Goal: Information Seeking & Learning: Learn about a topic

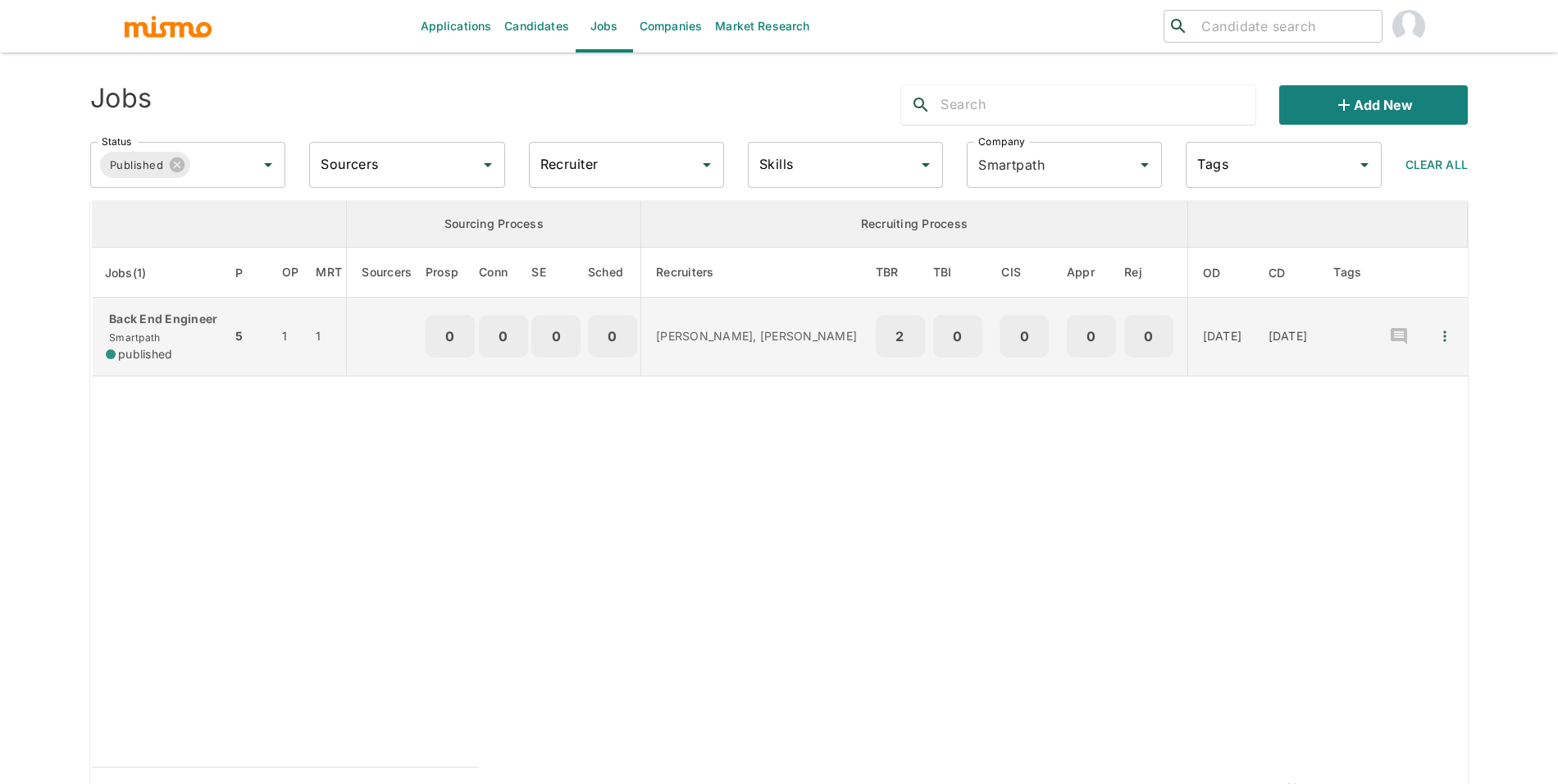
click at [182, 326] on p "Back End Engineer" at bounding box center [163, 318] width 113 height 16
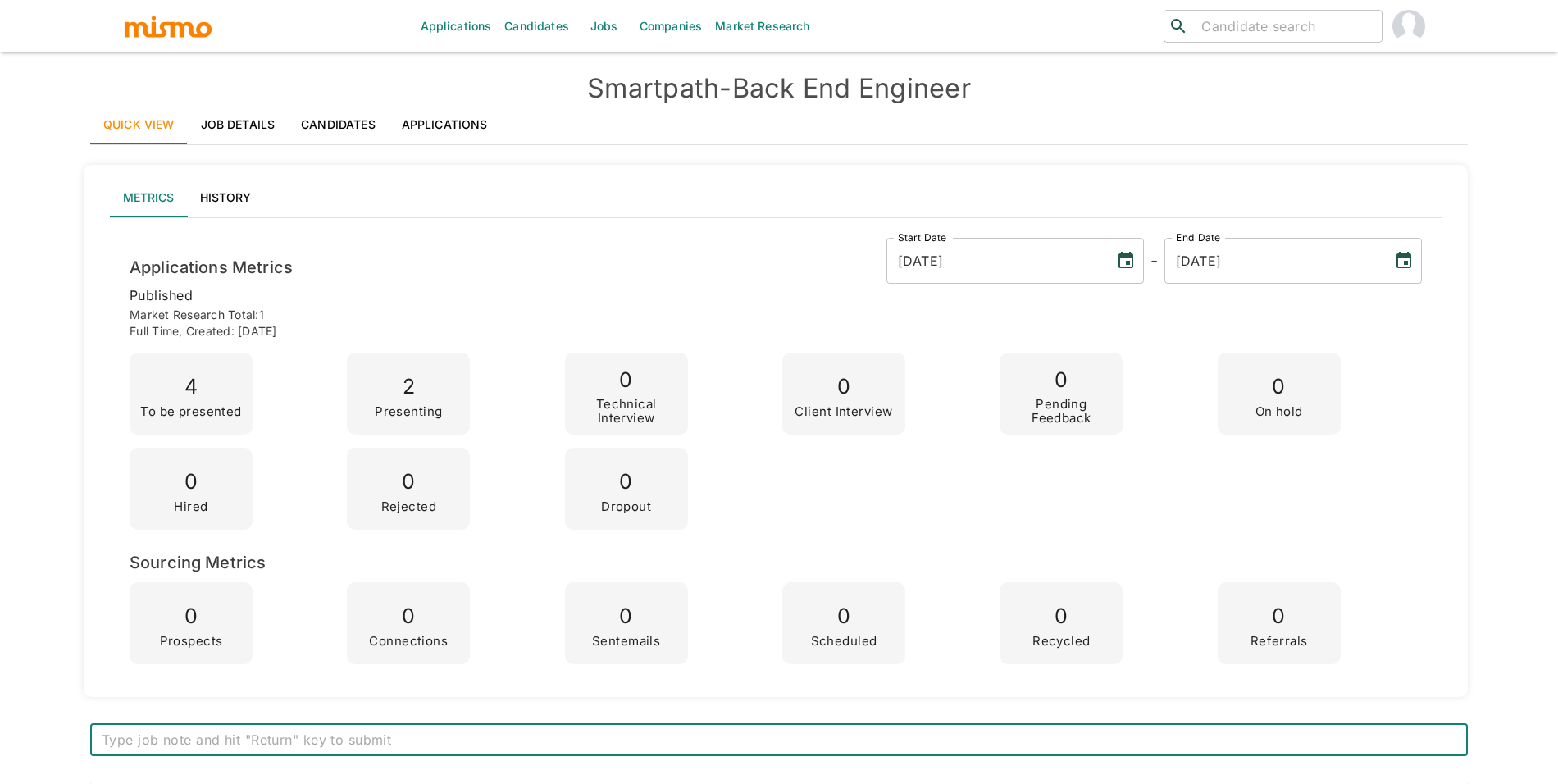
click at [438, 115] on link "Applications" at bounding box center [445, 124] width 113 height 39
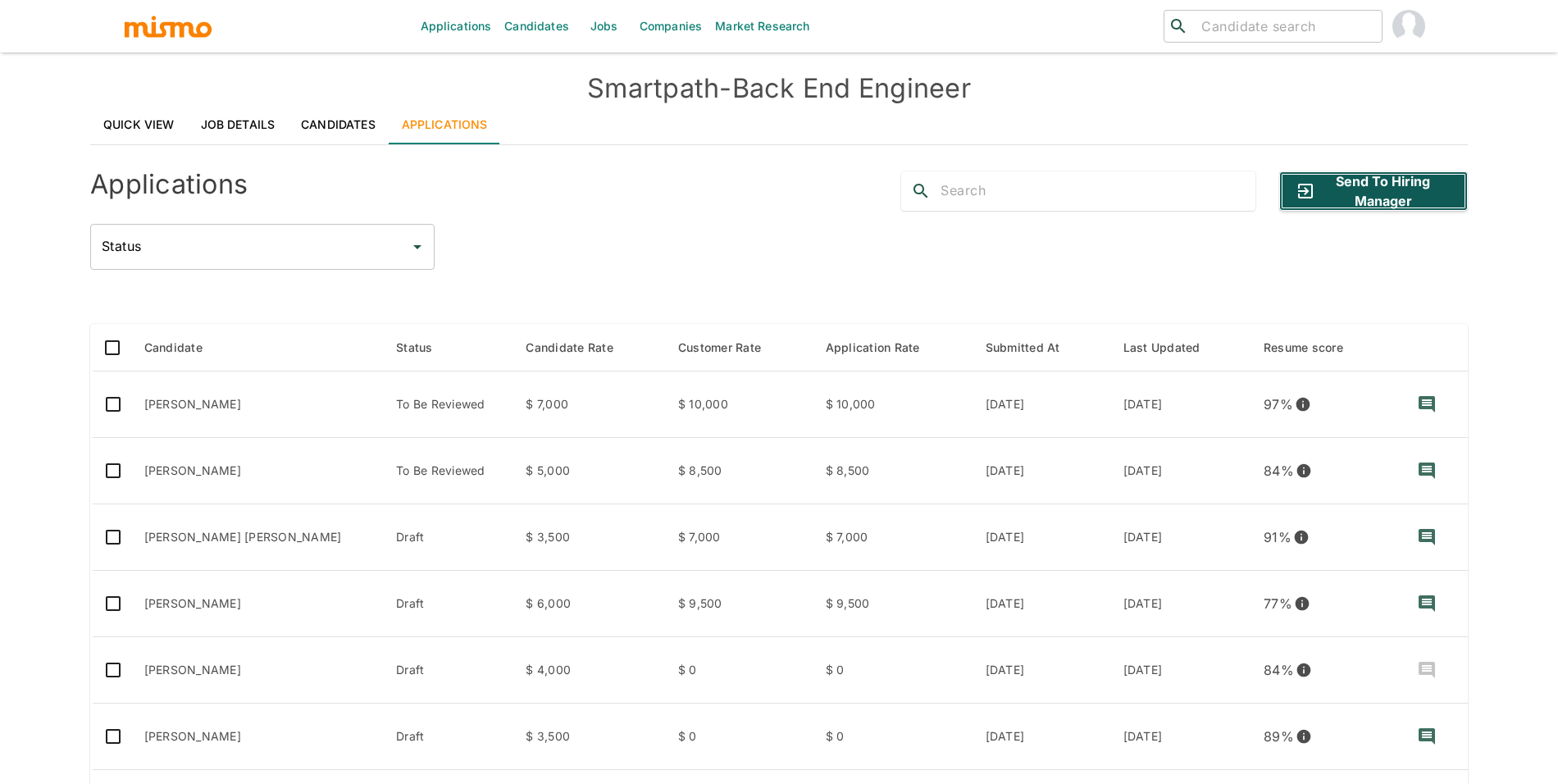
click at [1363, 186] on button "Send to Hiring Manager" at bounding box center [1374, 191] width 189 height 39
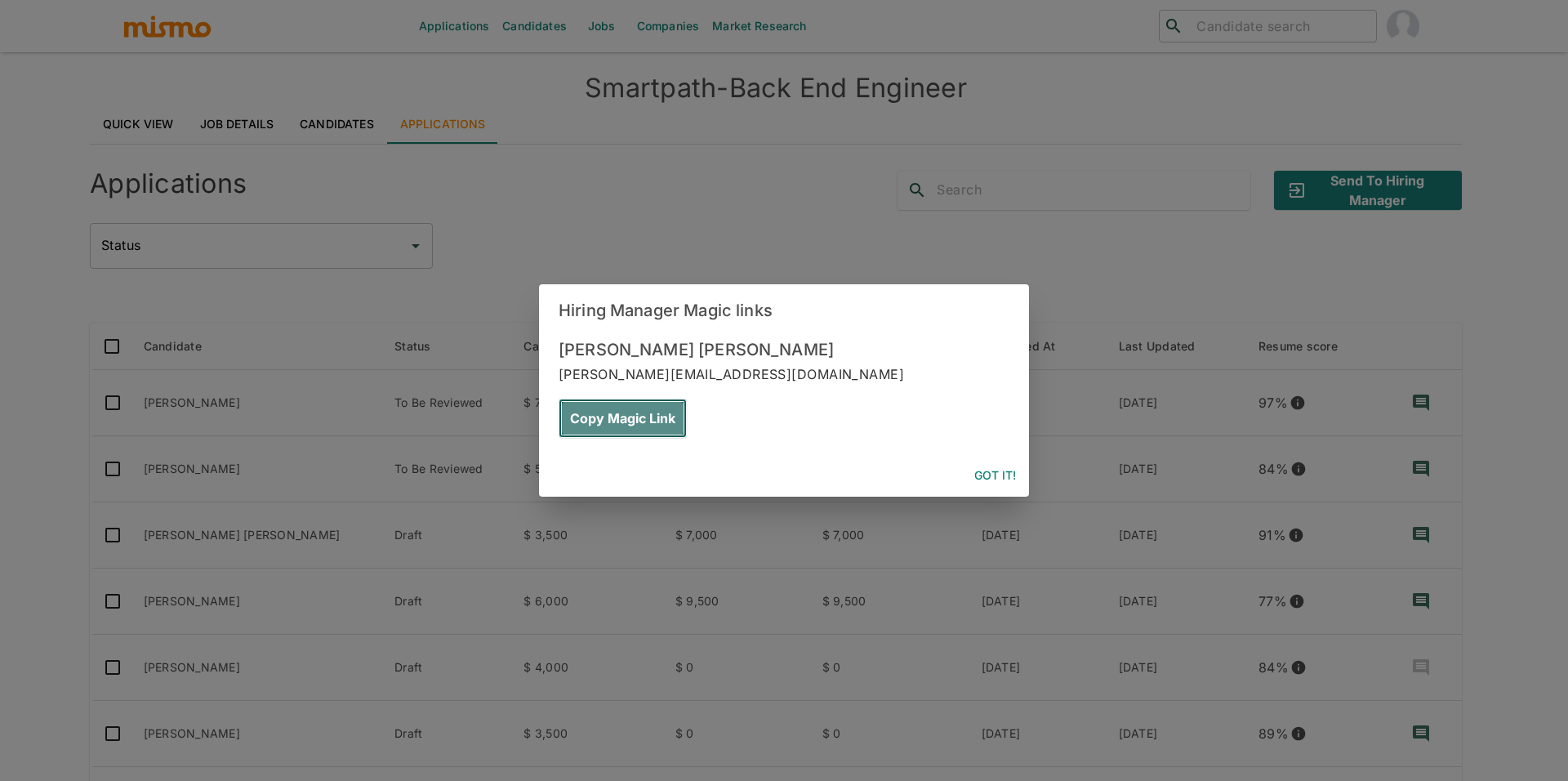
drag, startPoint x: 973, startPoint y: 390, endPoint x: 1216, endPoint y: 720, distance: 409.8
click at [687, 399] on button "Copy Magic Link" at bounding box center [623, 418] width 128 height 39
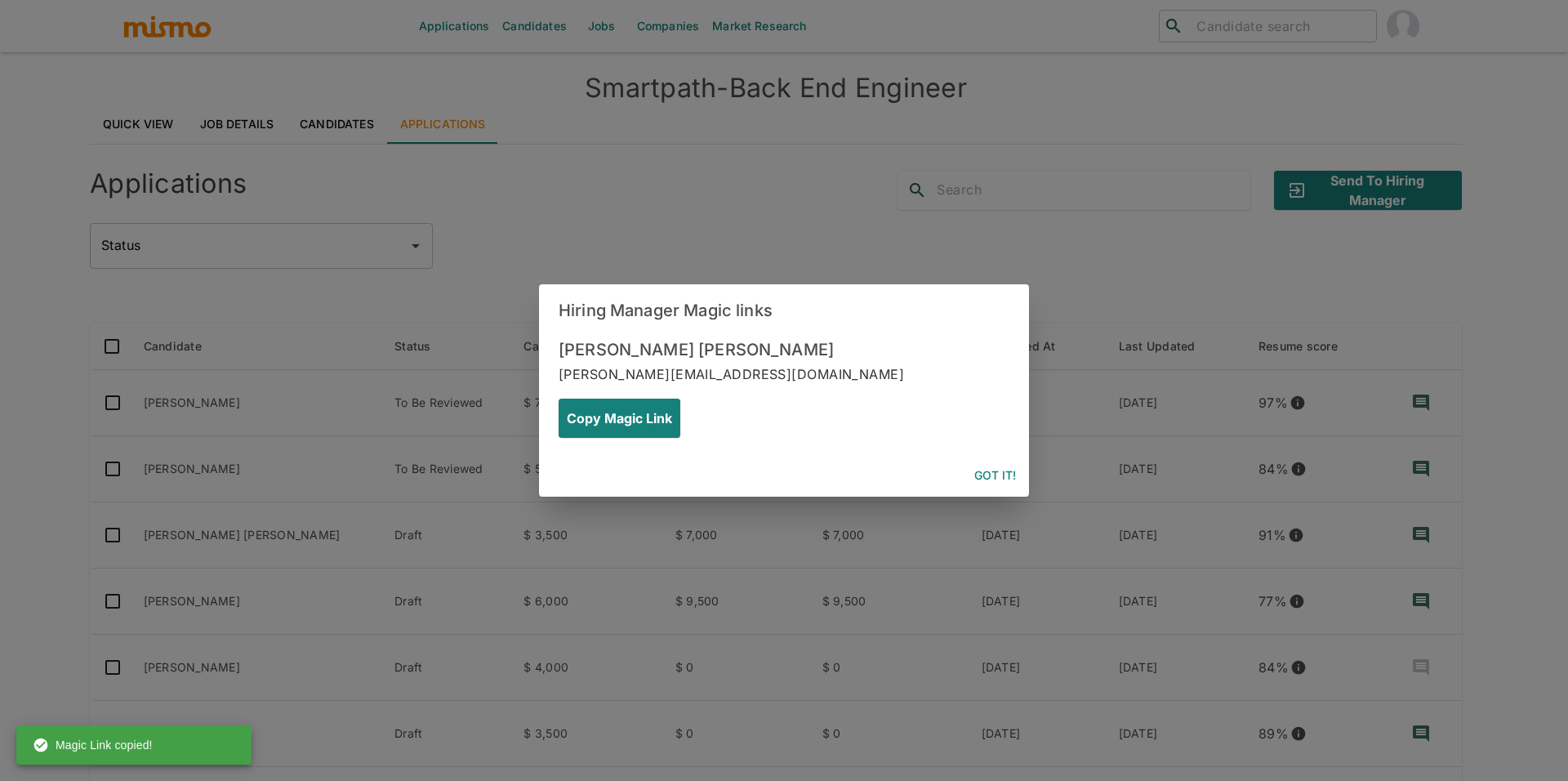
click at [982, 460] on button "Got it!" at bounding box center [995, 475] width 55 height 30
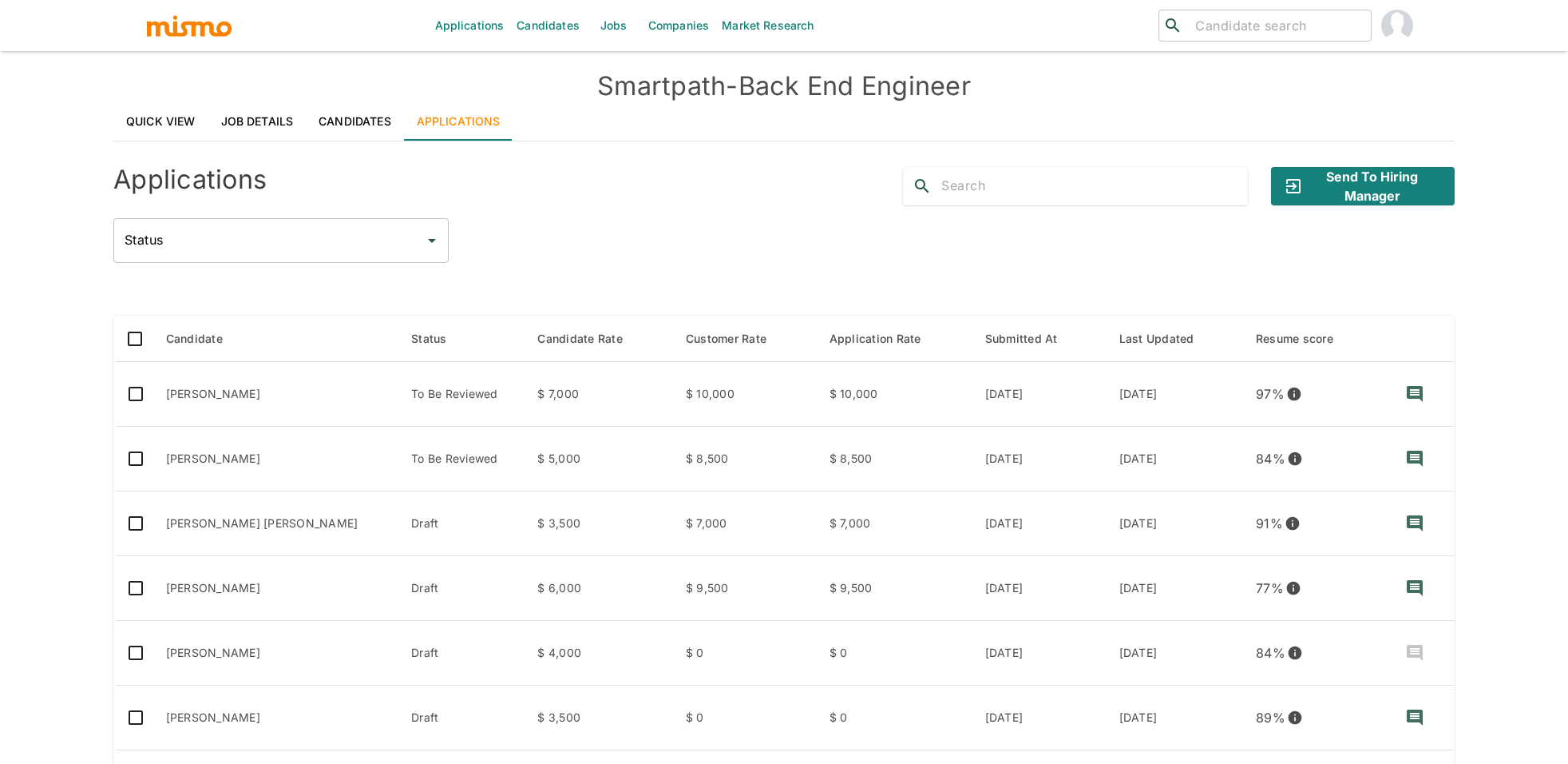
click at [280, 119] on link "Job Details" at bounding box center [257, 121] width 98 height 38
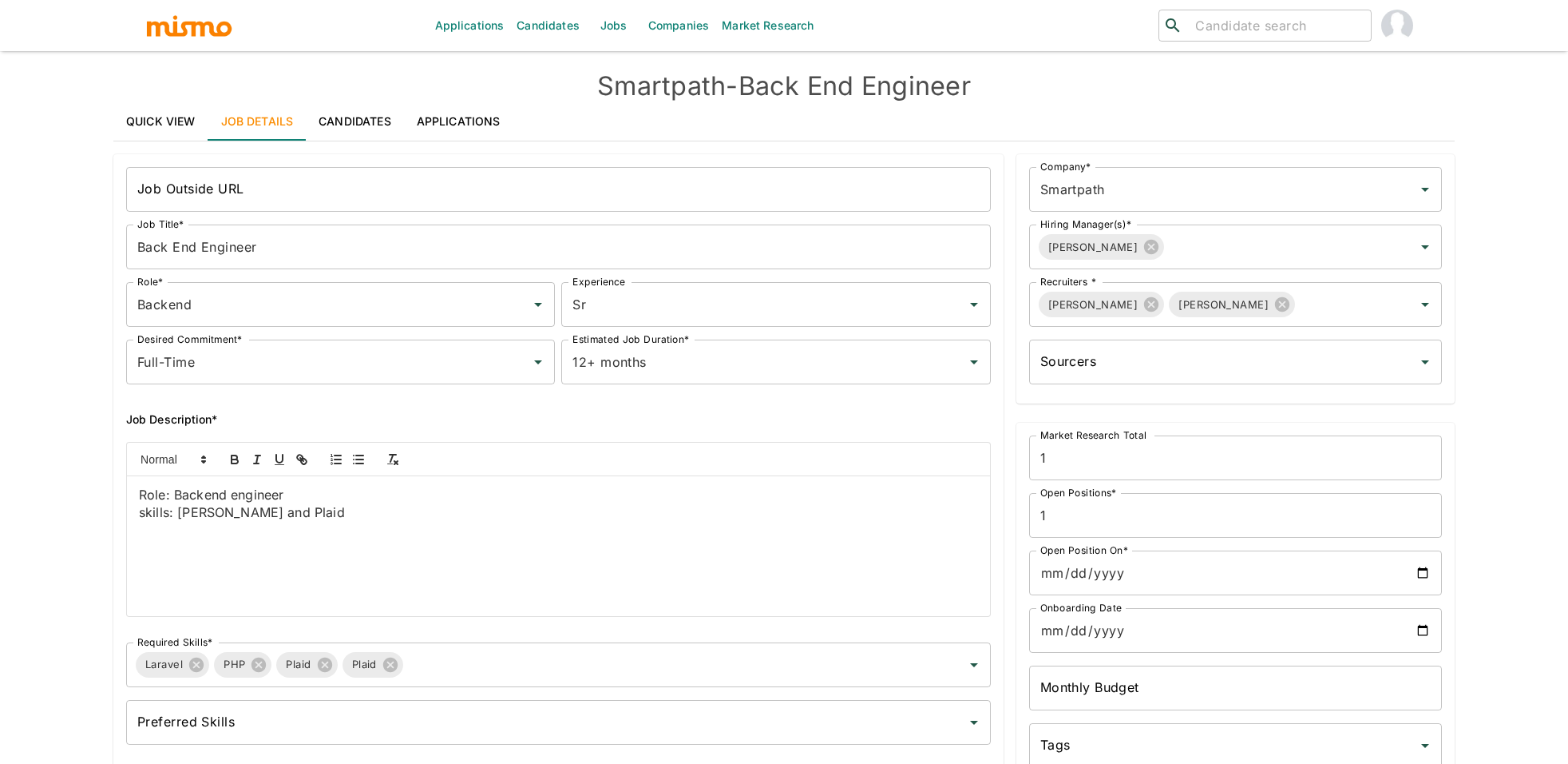
click at [177, 121] on link "Quick View" at bounding box center [160, 121] width 95 height 38
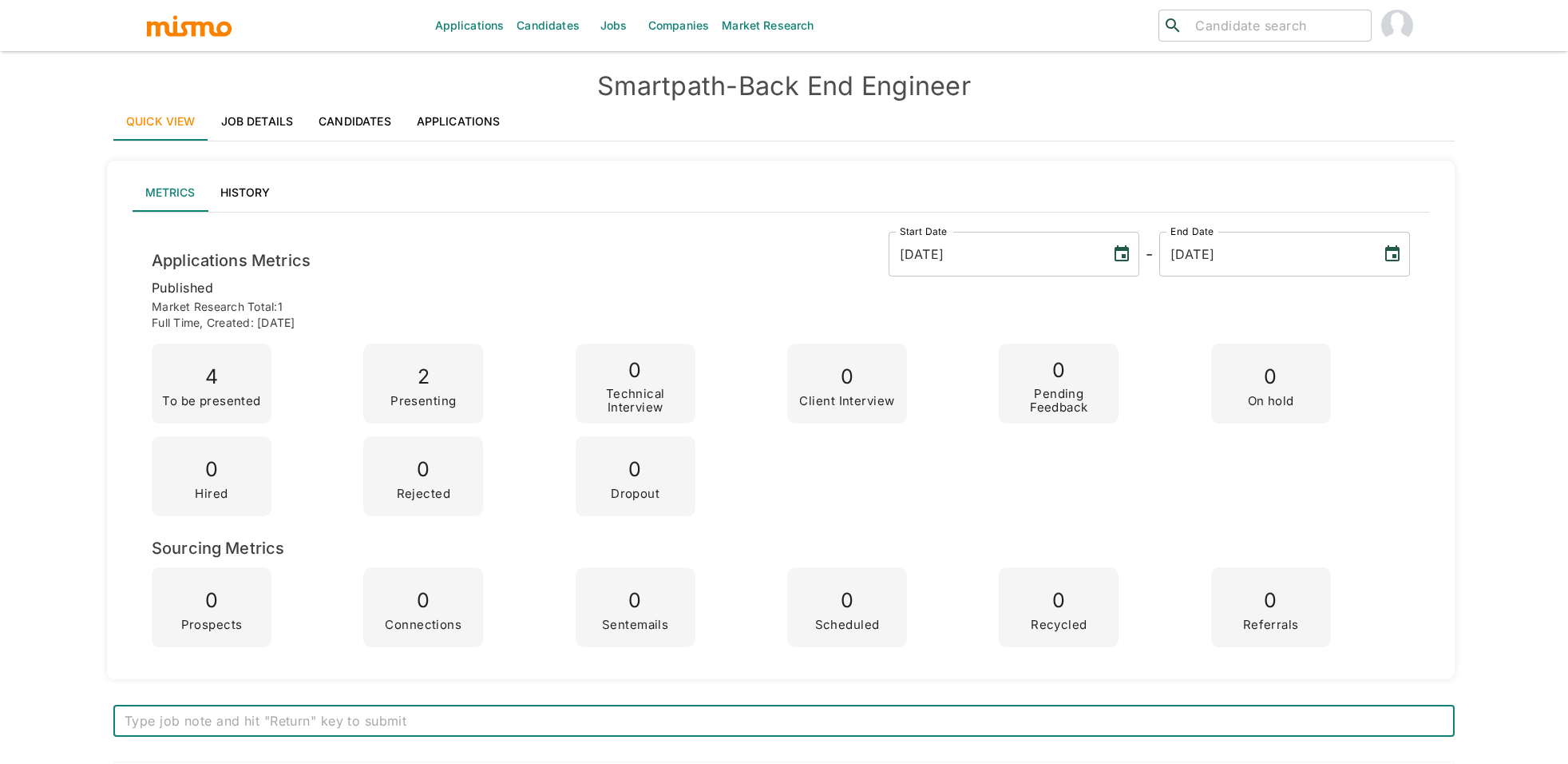
click at [438, 137] on link "Applications" at bounding box center [459, 121] width 110 height 38
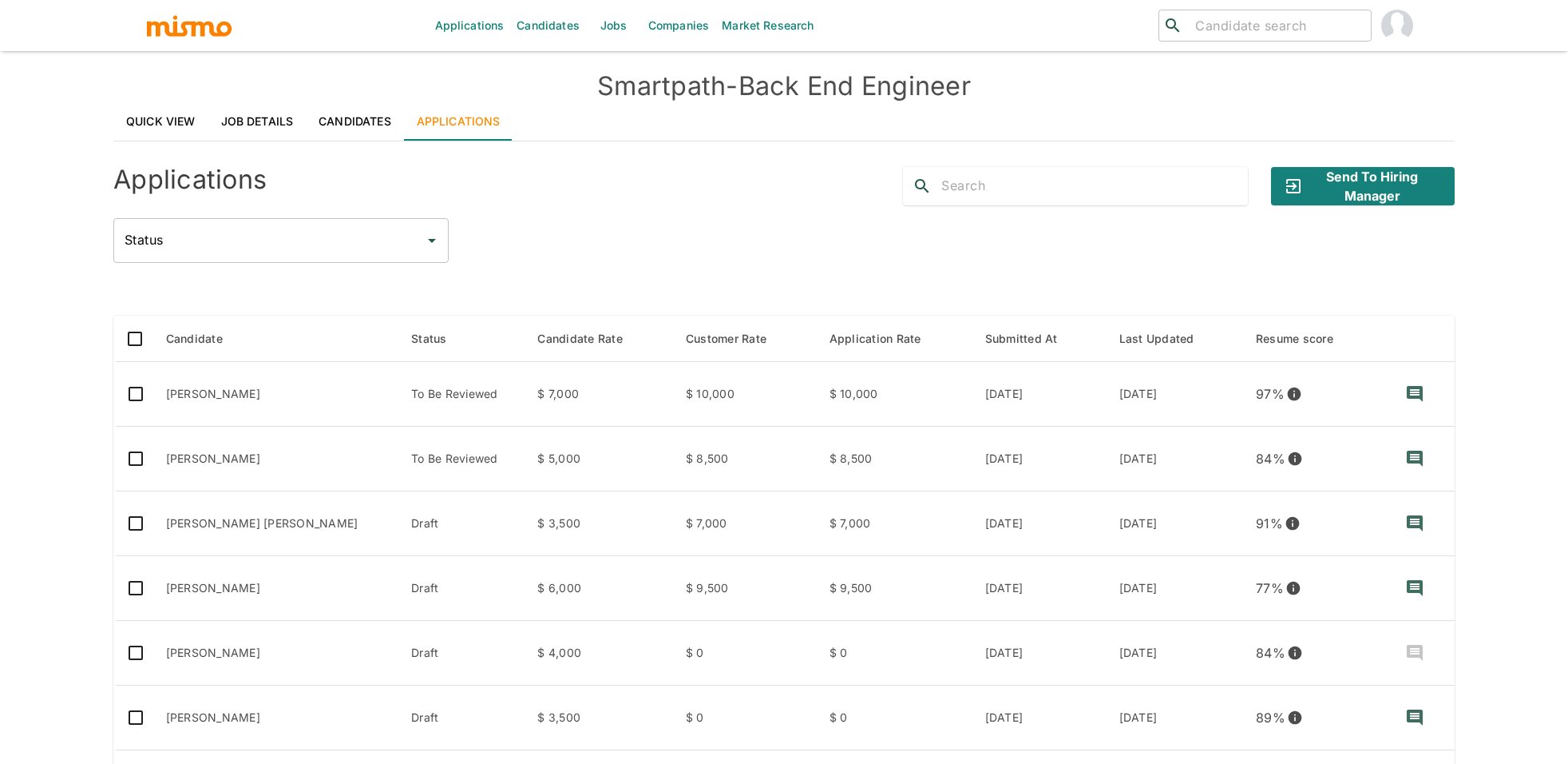
click at [536, 30] on link "Candidates" at bounding box center [548, 26] width 76 height 51
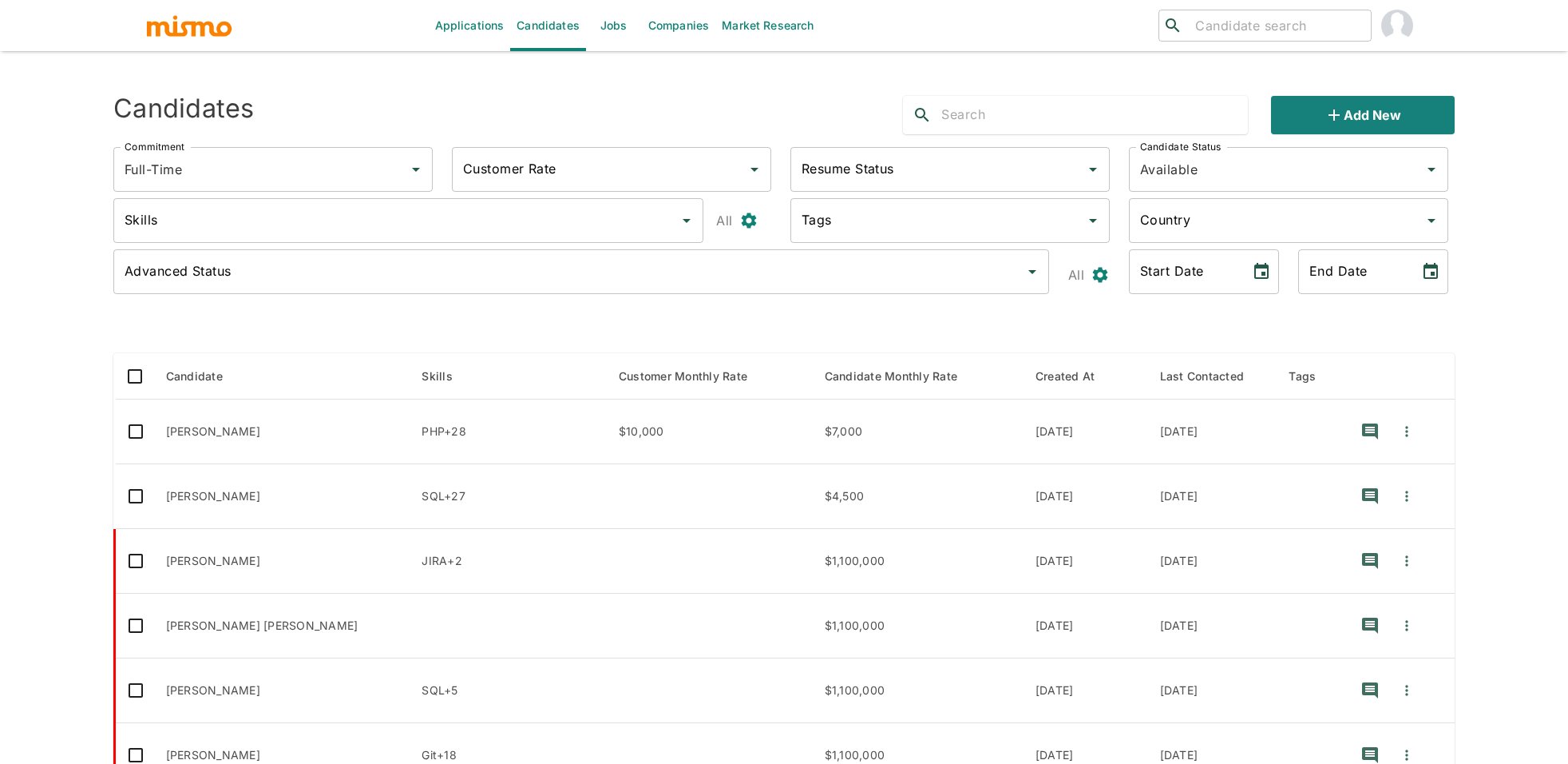
click at [339, 232] on input "Skills" at bounding box center [396, 220] width 552 height 30
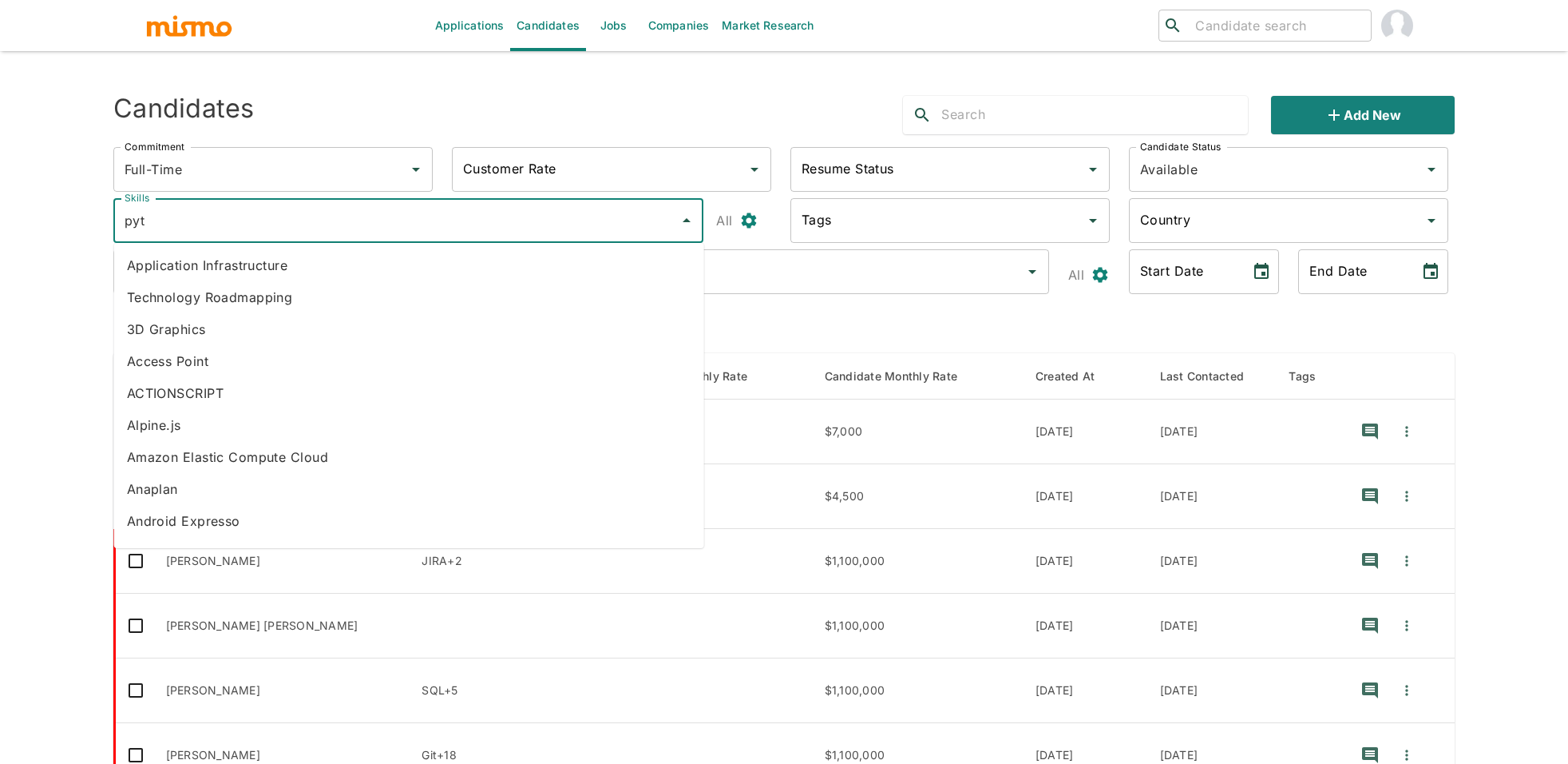
type input "pyth"
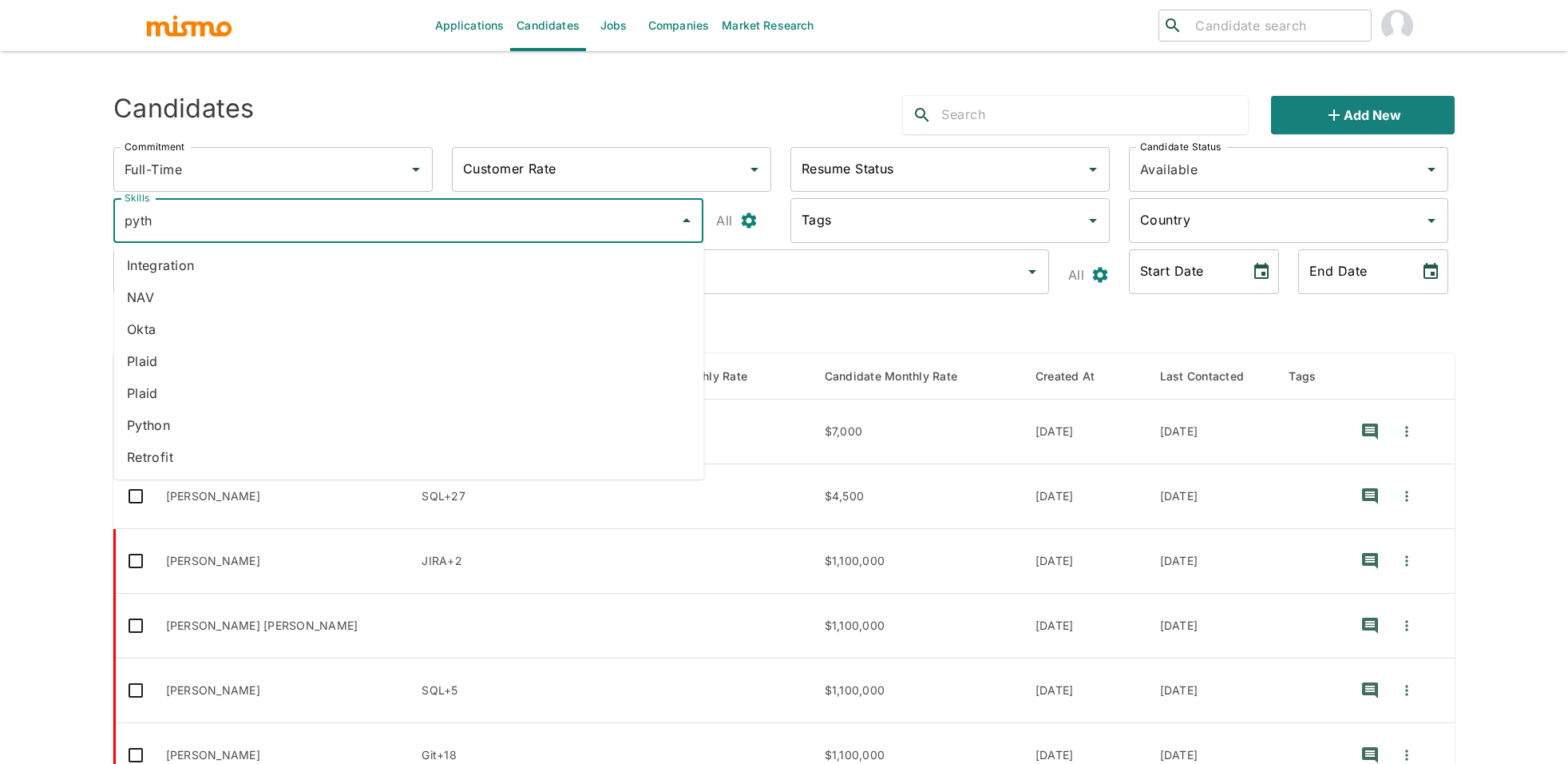
click at [240, 415] on li "Python" at bounding box center [409, 424] width 590 height 32
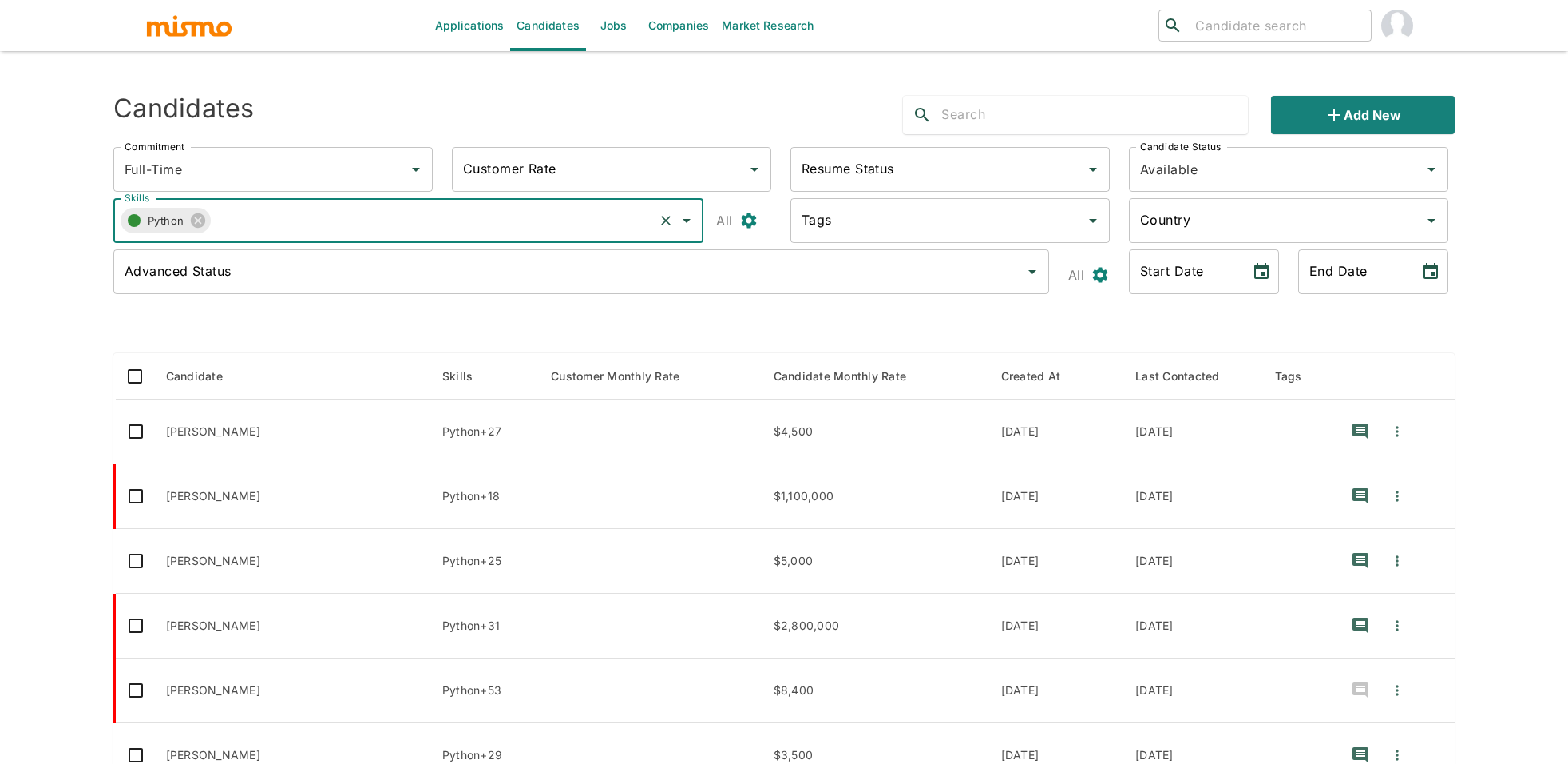
click at [133, 225] on circle "button" at bounding box center [134, 220] width 12 height 12
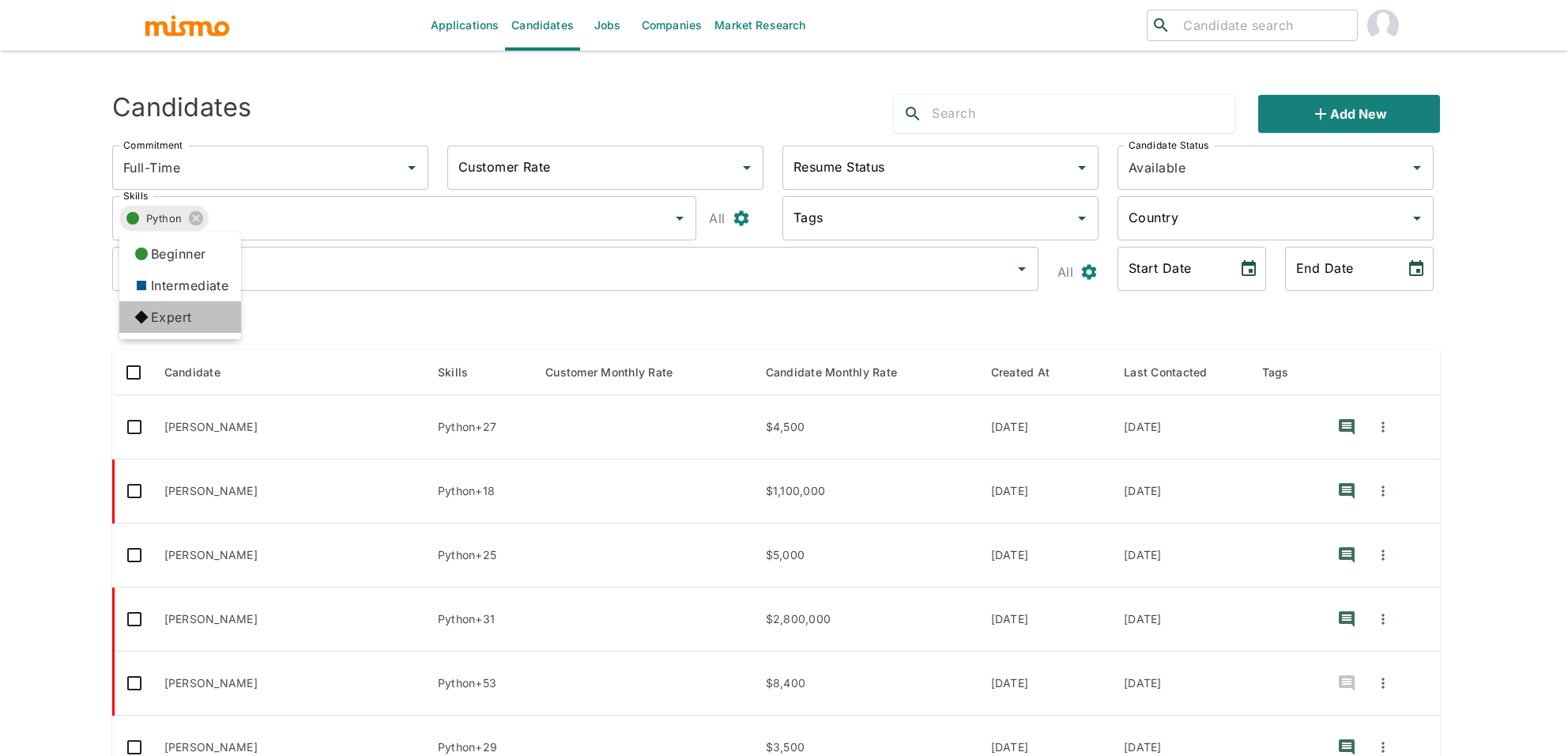
click at [143, 317] on icon at bounding box center [141, 317] width 13 height 13
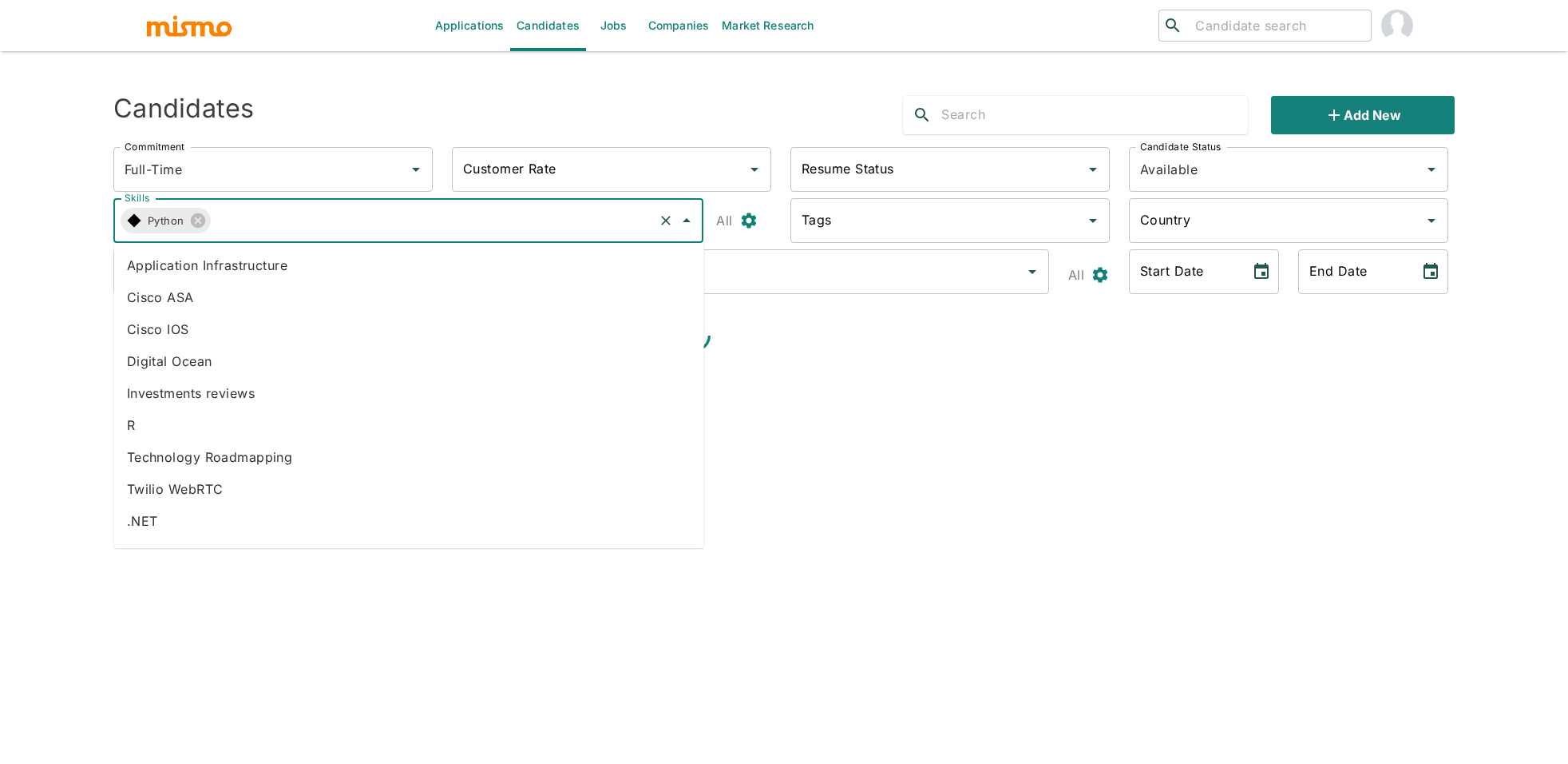
click at [342, 210] on input "Skills" at bounding box center [431, 220] width 442 height 30
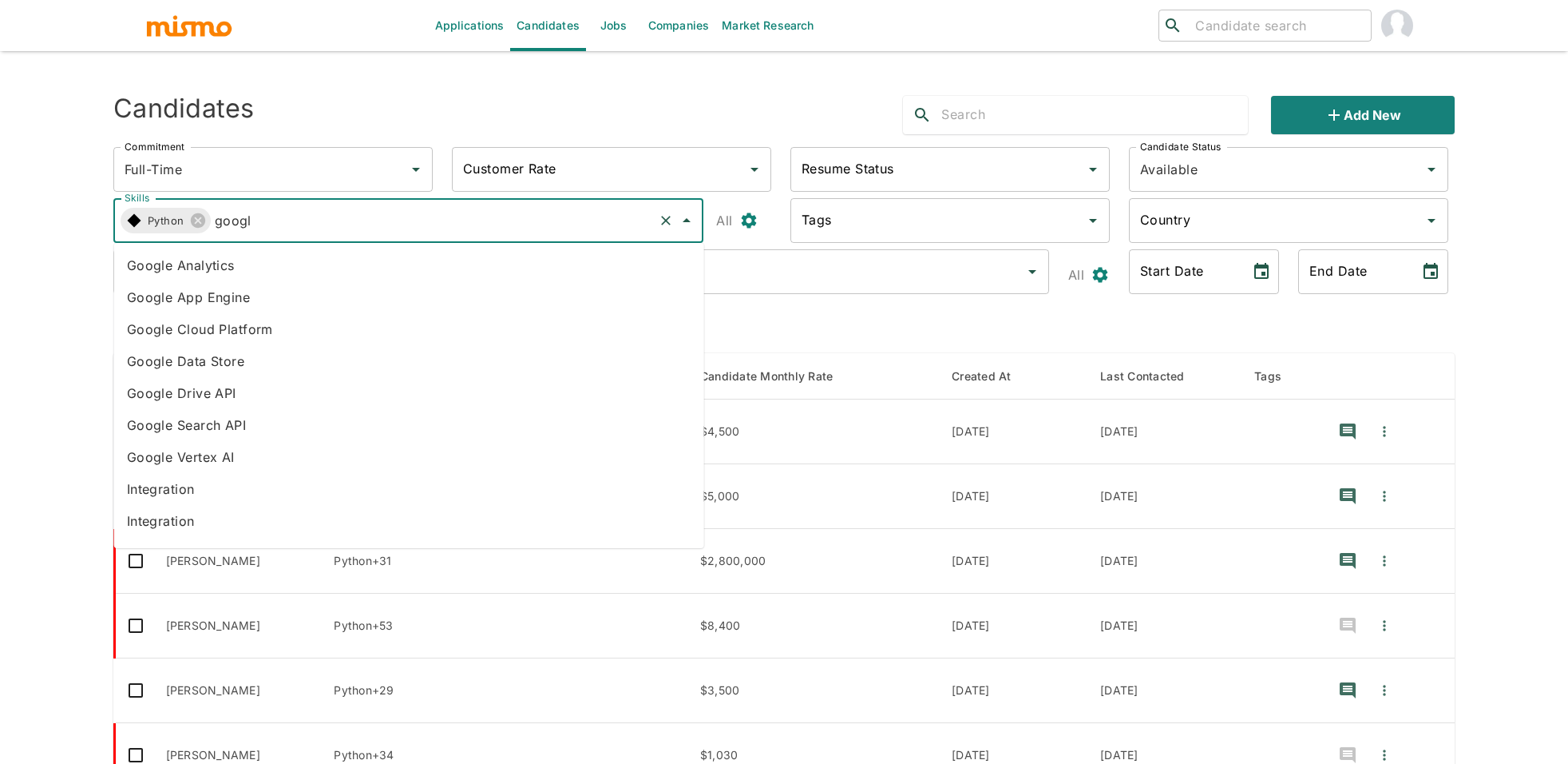
type input "google"
click at [231, 332] on li "Google Cloud Platform" at bounding box center [409, 329] width 590 height 32
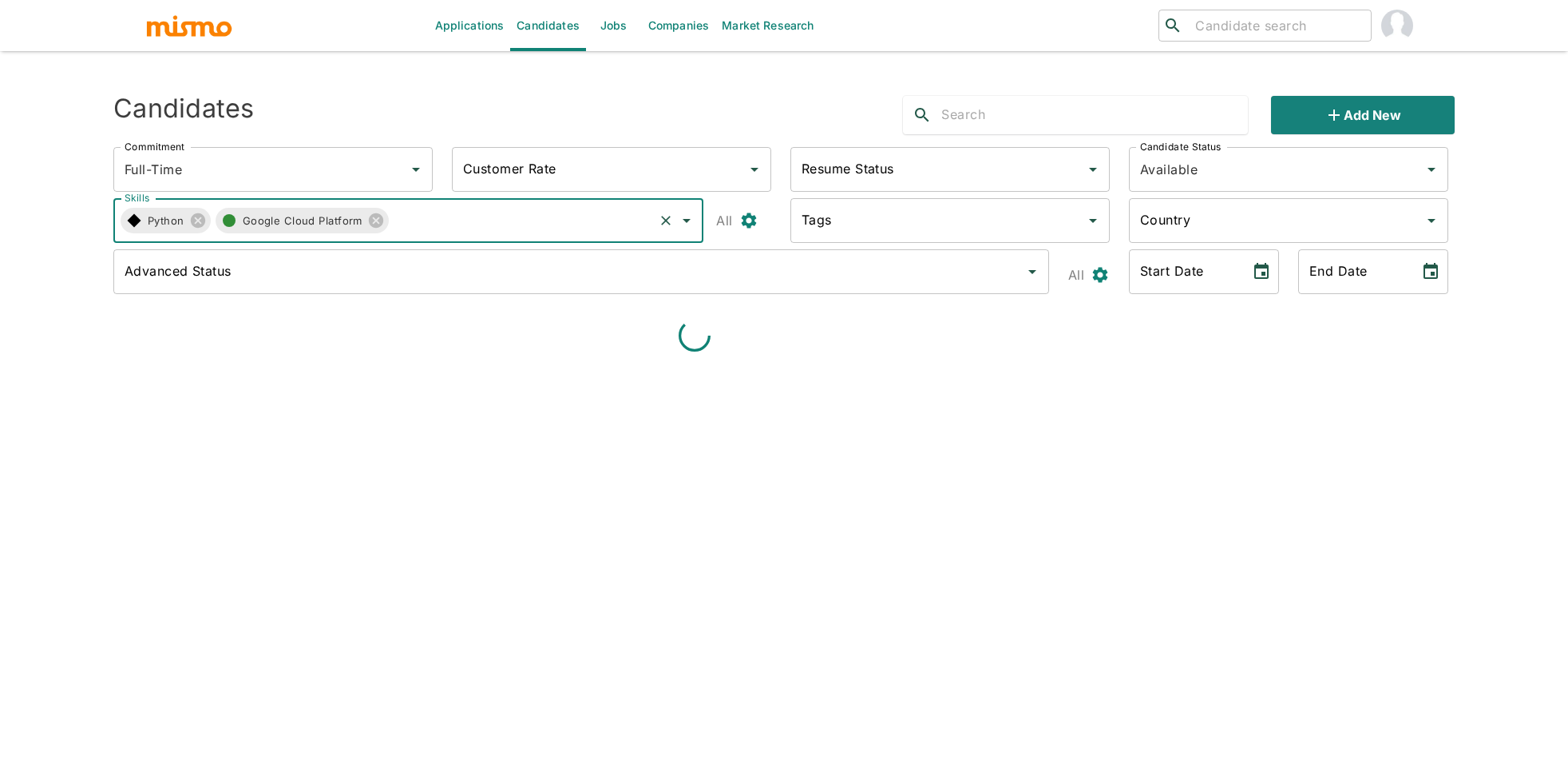
click at [229, 226] on circle "button" at bounding box center [229, 220] width 12 height 12
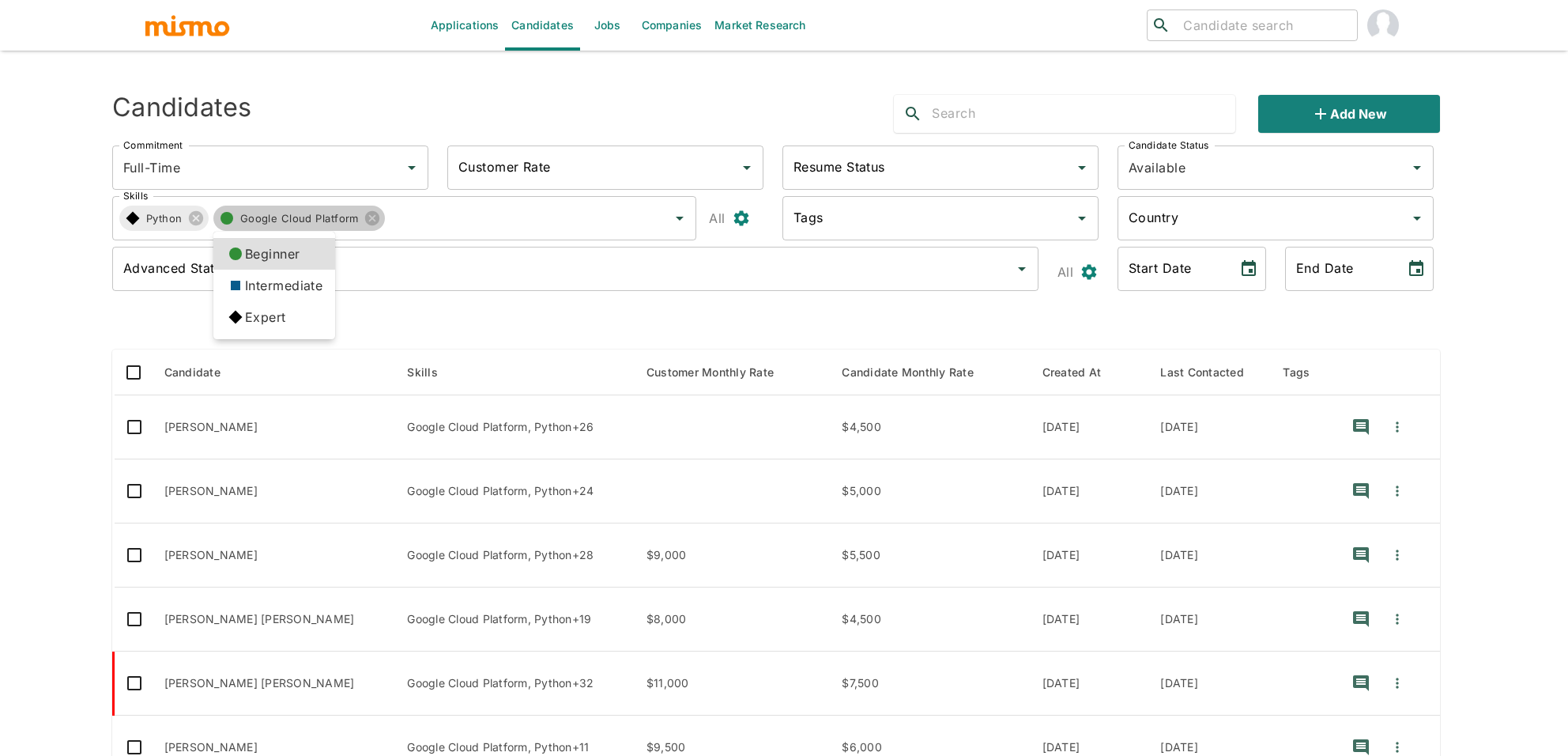
click at [242, 313] on icon at bounding box center [235, 317] width 27 height 27
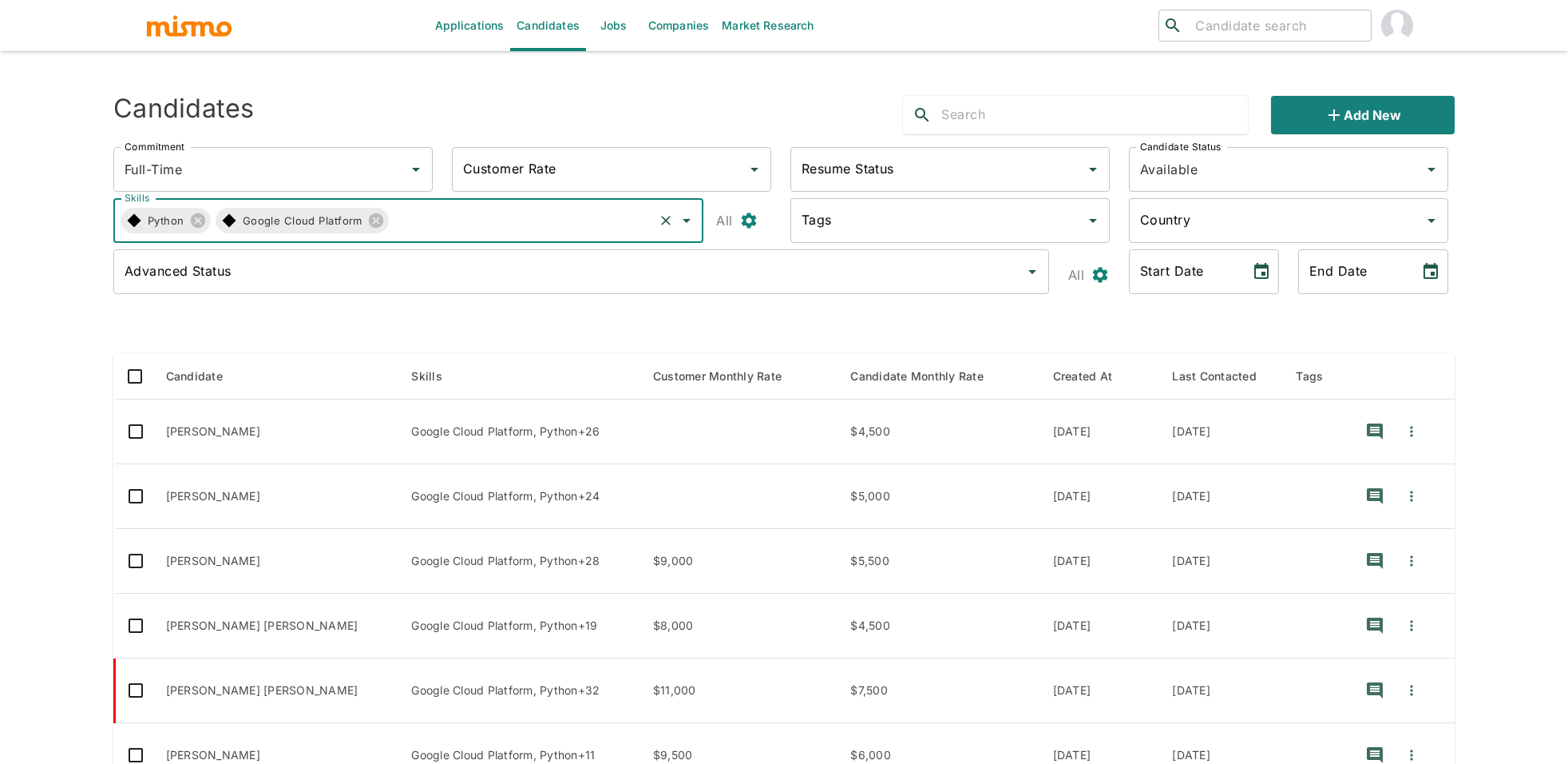
click at [384, 264] on input "Advanced Status" at bounding box center [568, 271] width 897 height 30
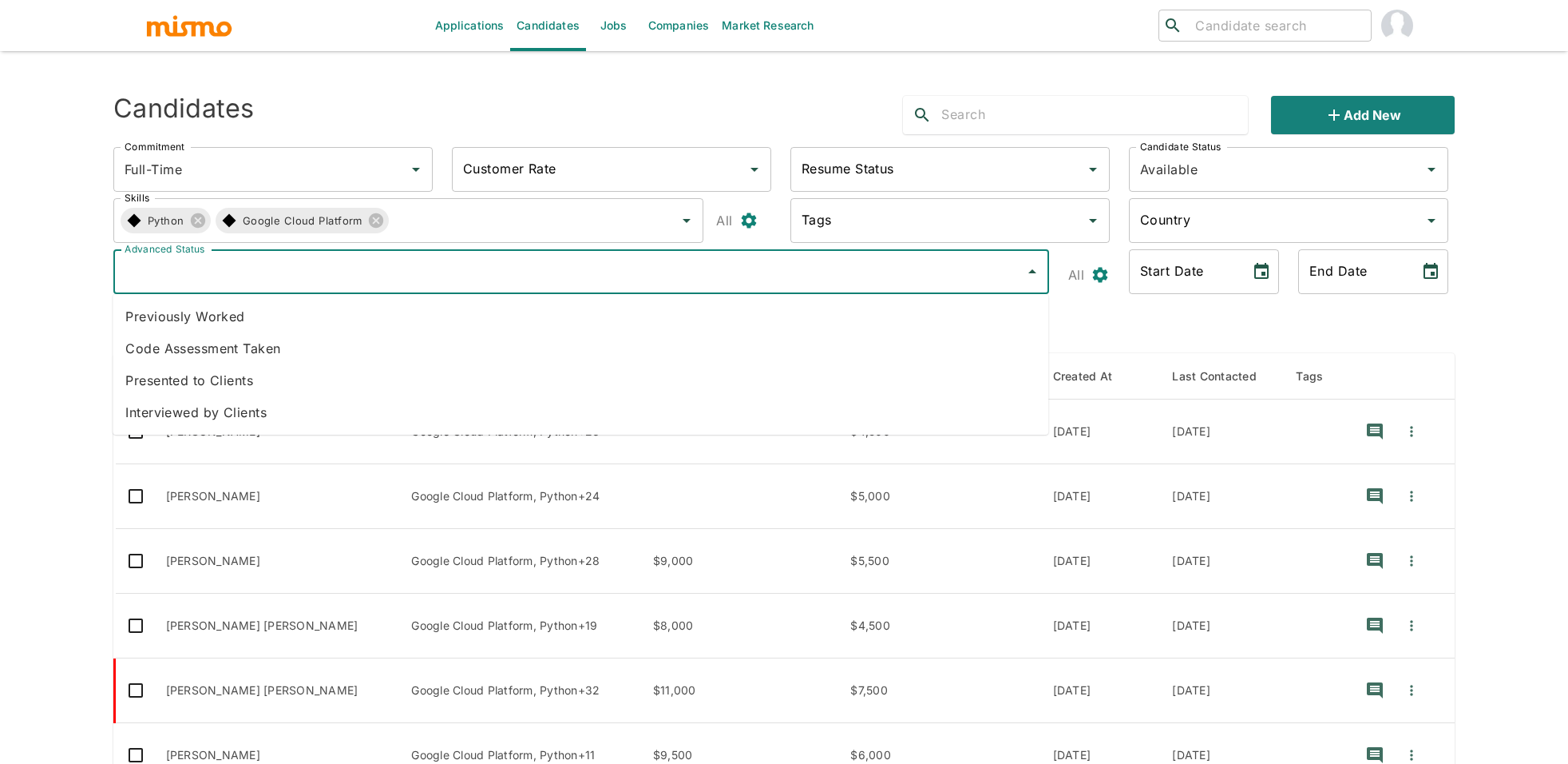
click at [301, 377] on li "Presented to Clients" at bounding box center [580, 380] width 936 height 32
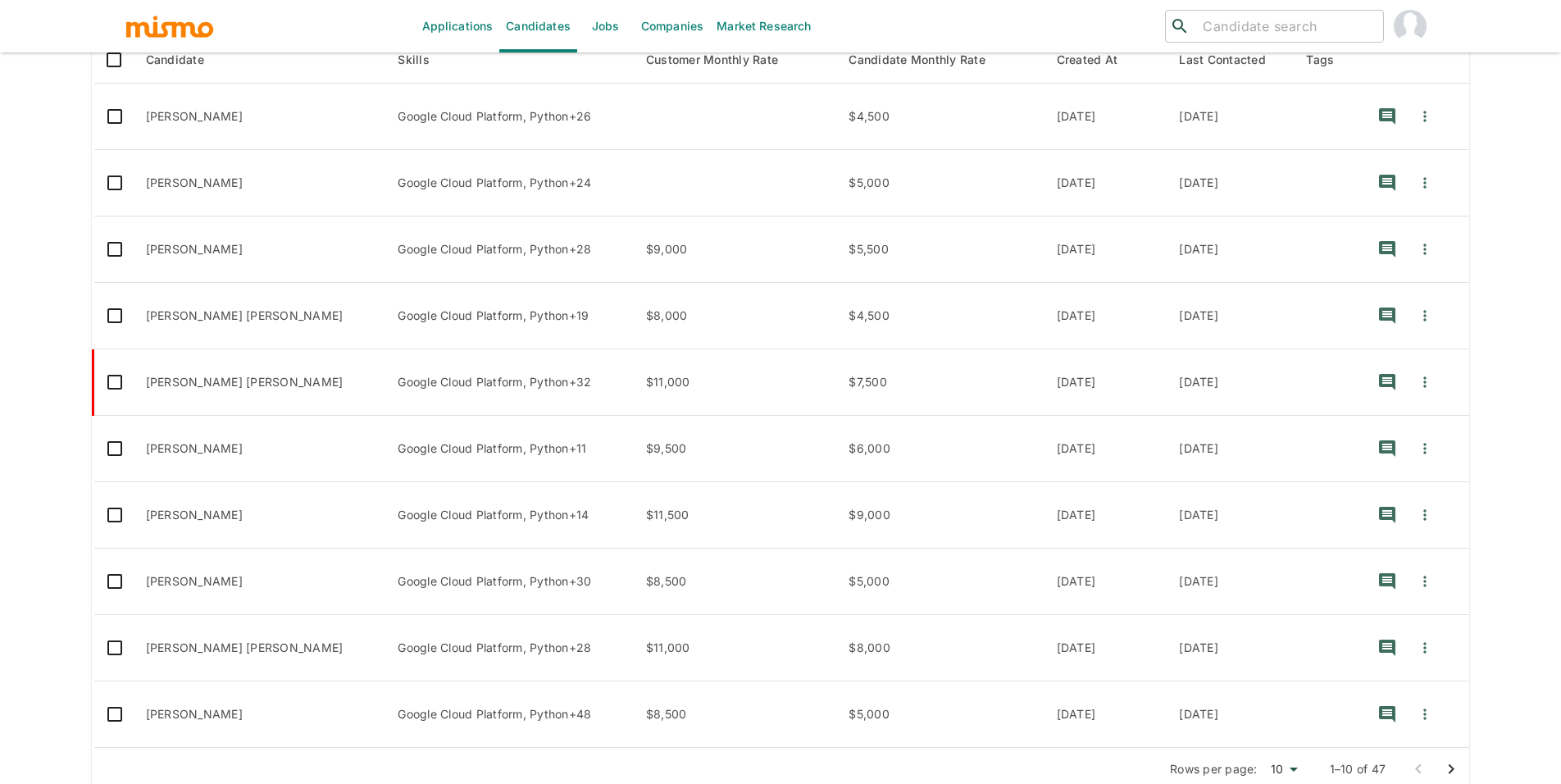
scroll to position [348, 0]
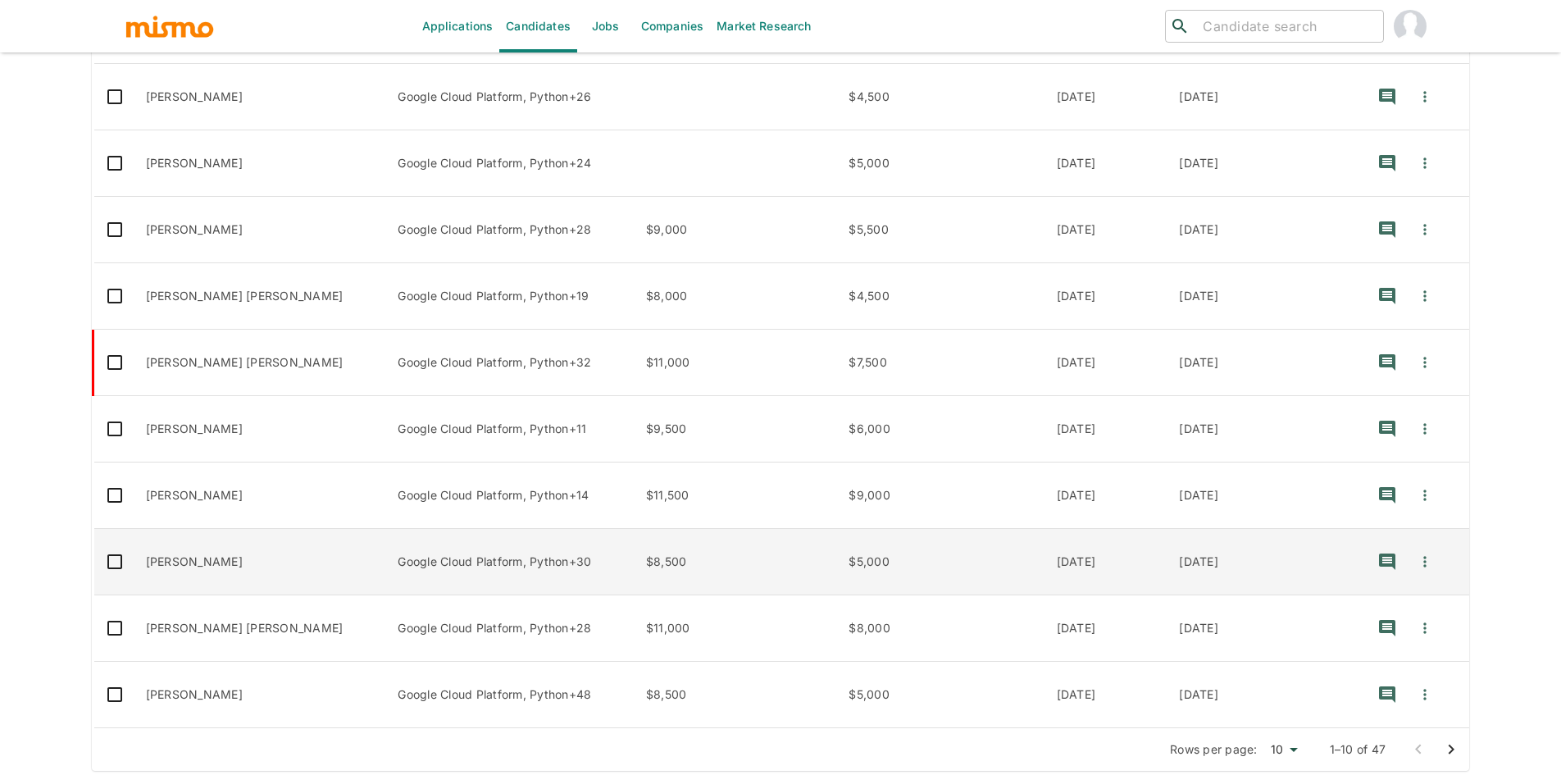
click at [249, 569] on td "Claudio Cáceres" at bounding box center [259, 562] width 252 height 66
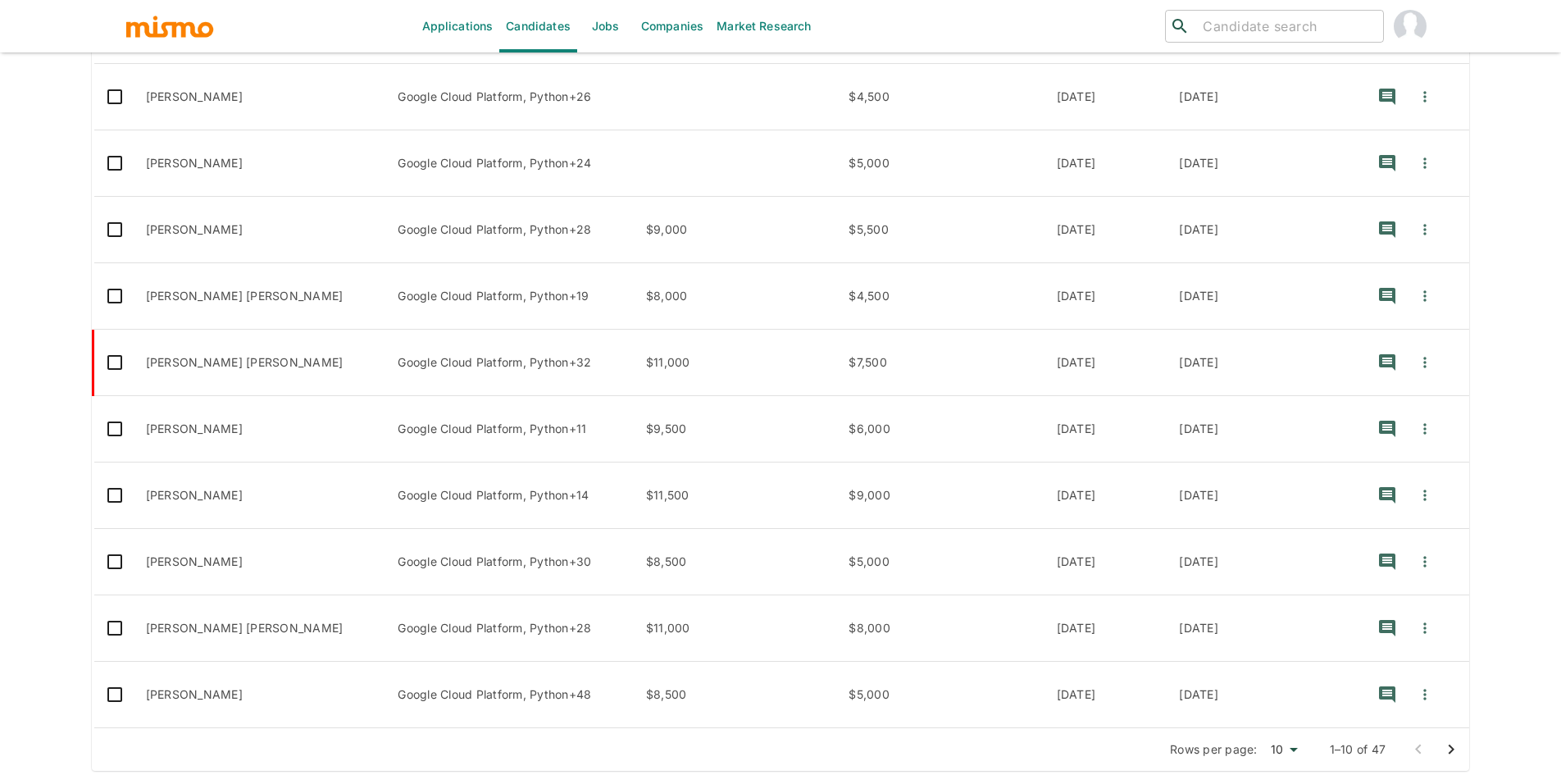
click at [1449, 740] on icon "Go to next page" at bounding box center [1451, 750] width 20 height 20
click at [1449, 457] on div "Applications Candidates Jobs Companies Market Research ​ ​ Sending Emails ... C…" at bounding box center [780, 66] width 1377 height 784
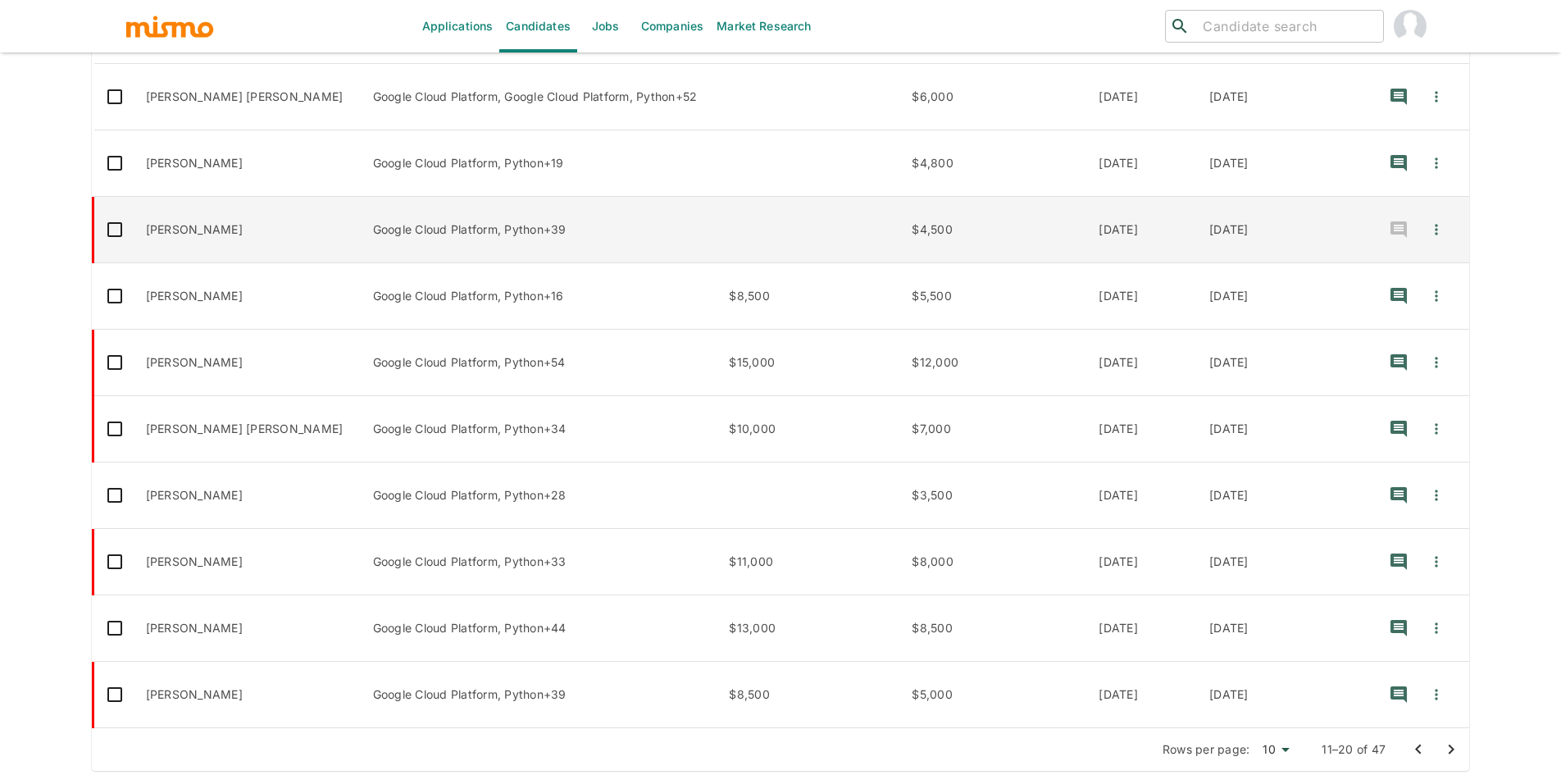
click at [283, 259] on td "Henrique Pereira" at bounding box center [246, 230] width 227 height 66
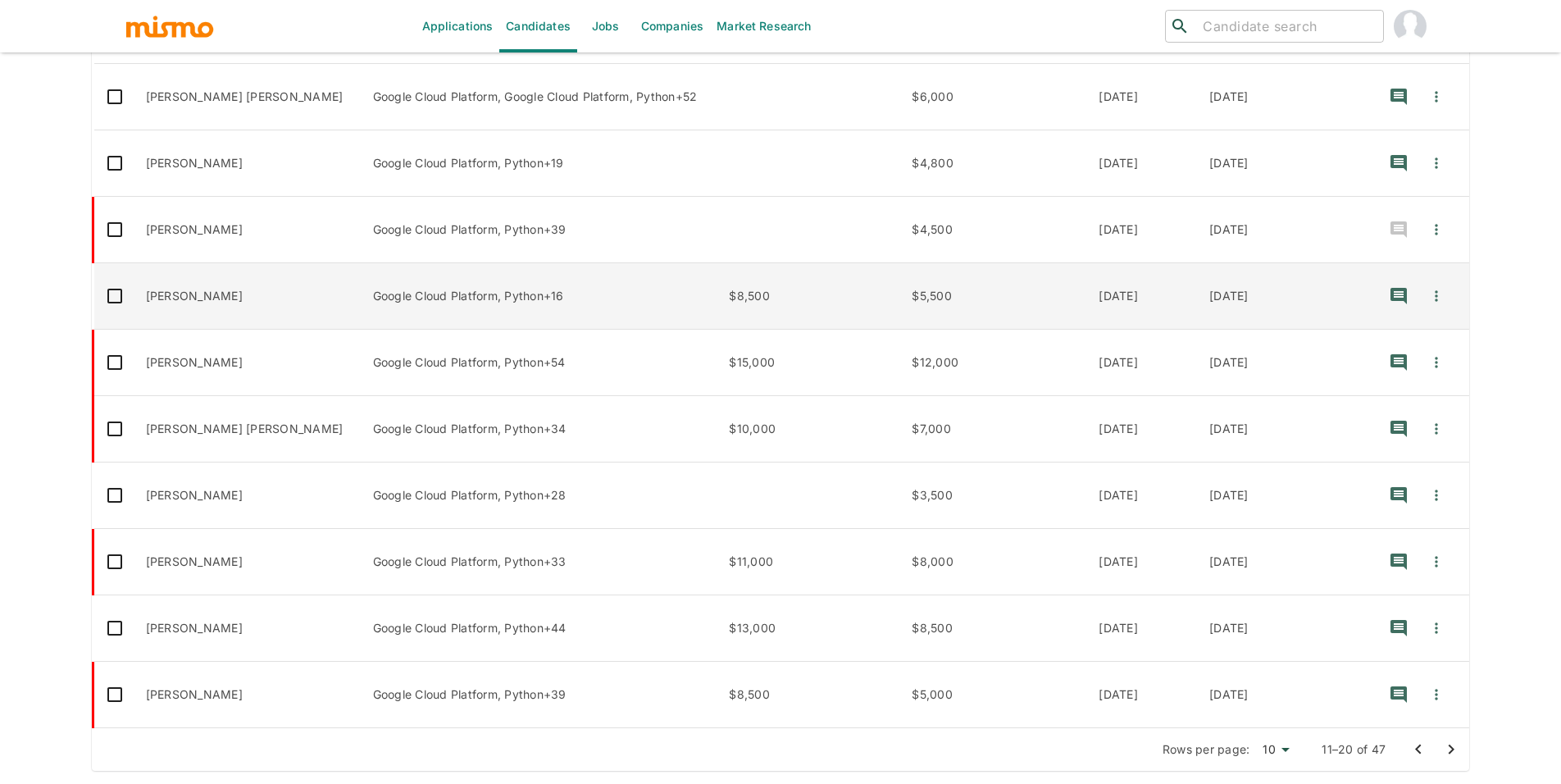
click at [224, 345] on td "Matheus Fornazieri" at bounding box center [246, 362] width 227 height 66
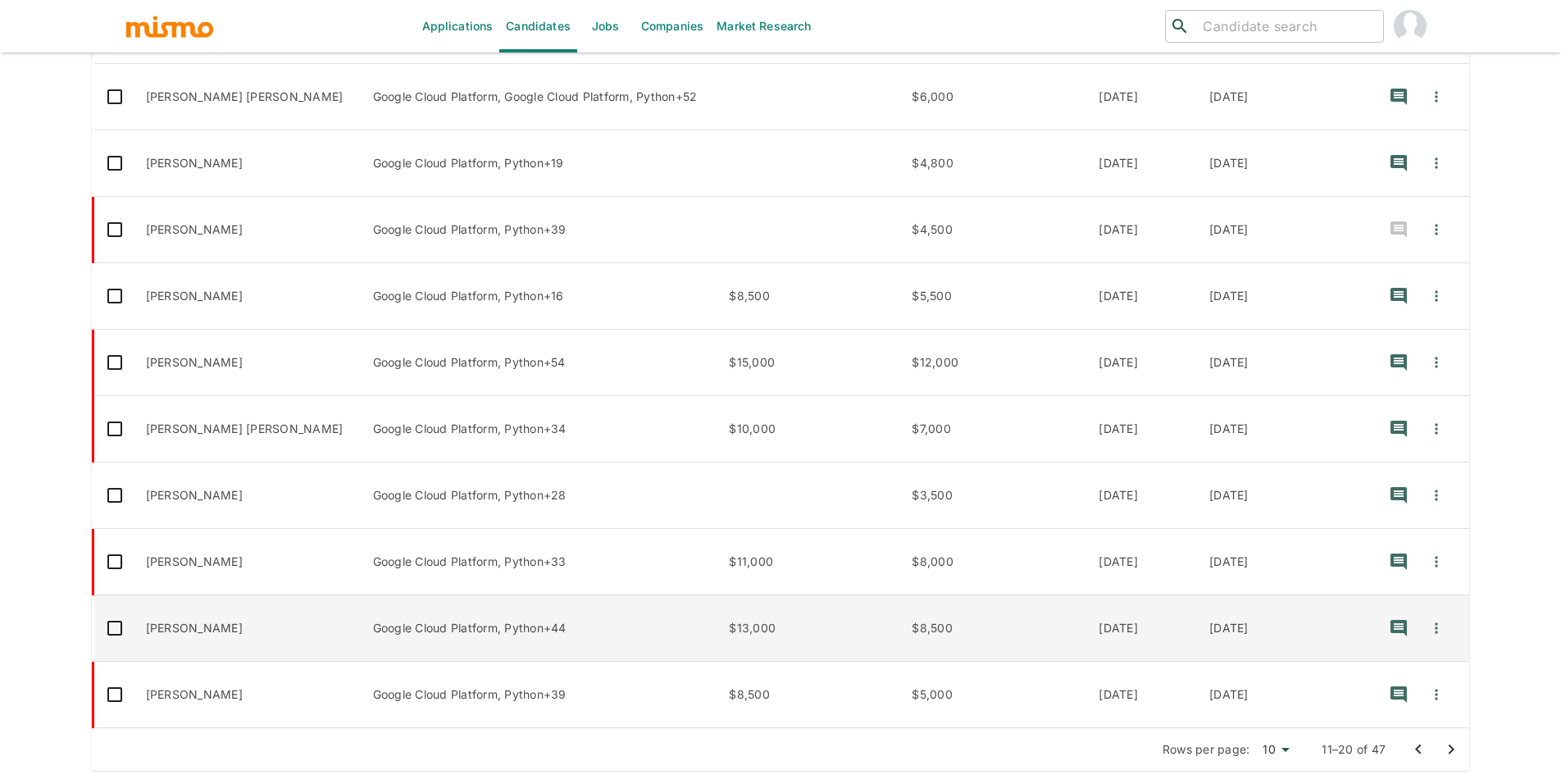
click at [191, 635] on td "Rafael Nunes" at bounding box center [246, 628] width 227 height 66
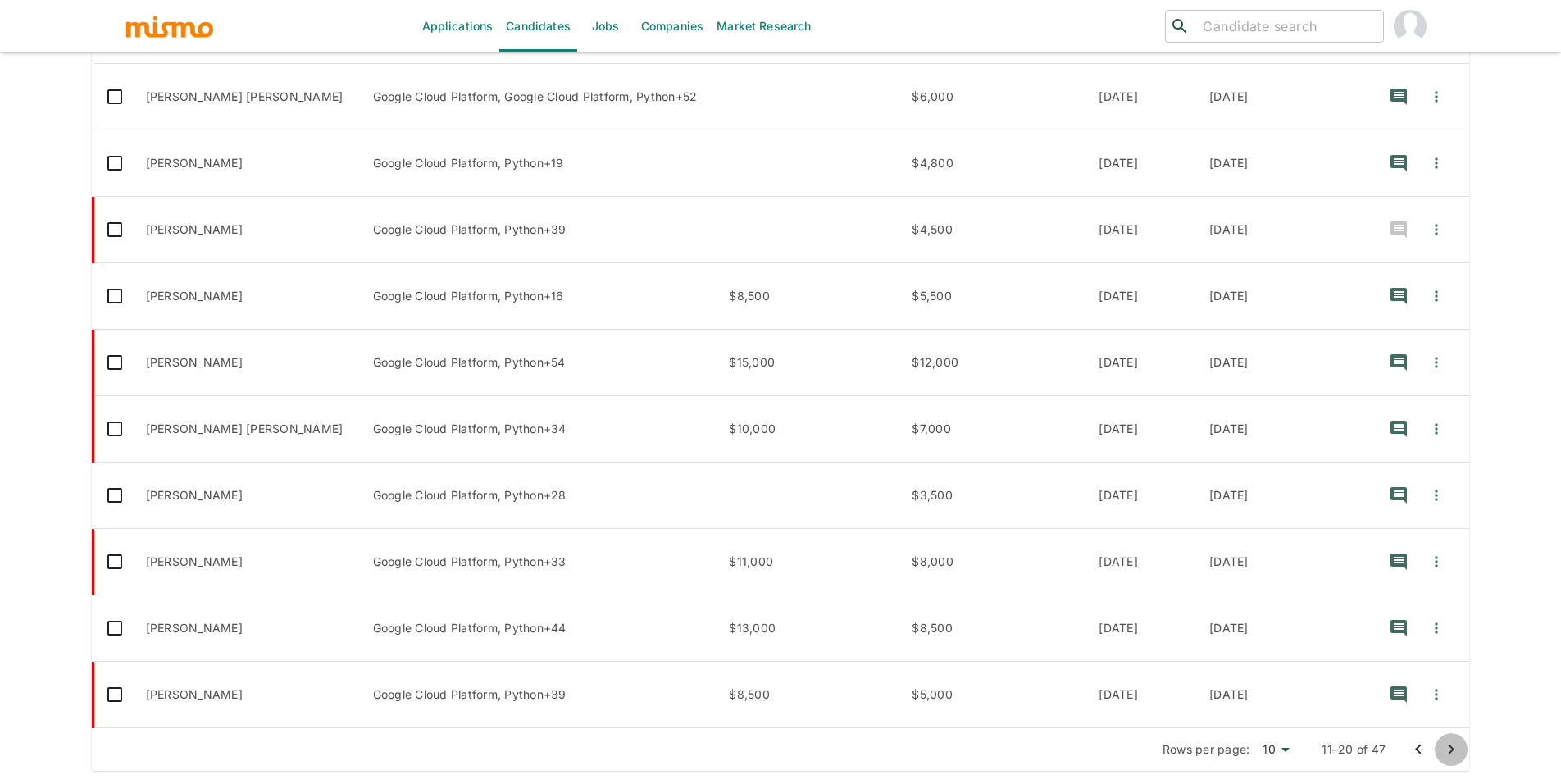
click at [1448, 750] on icon "Go to next page" at bounding box center [1451, 750] width 20 height 20
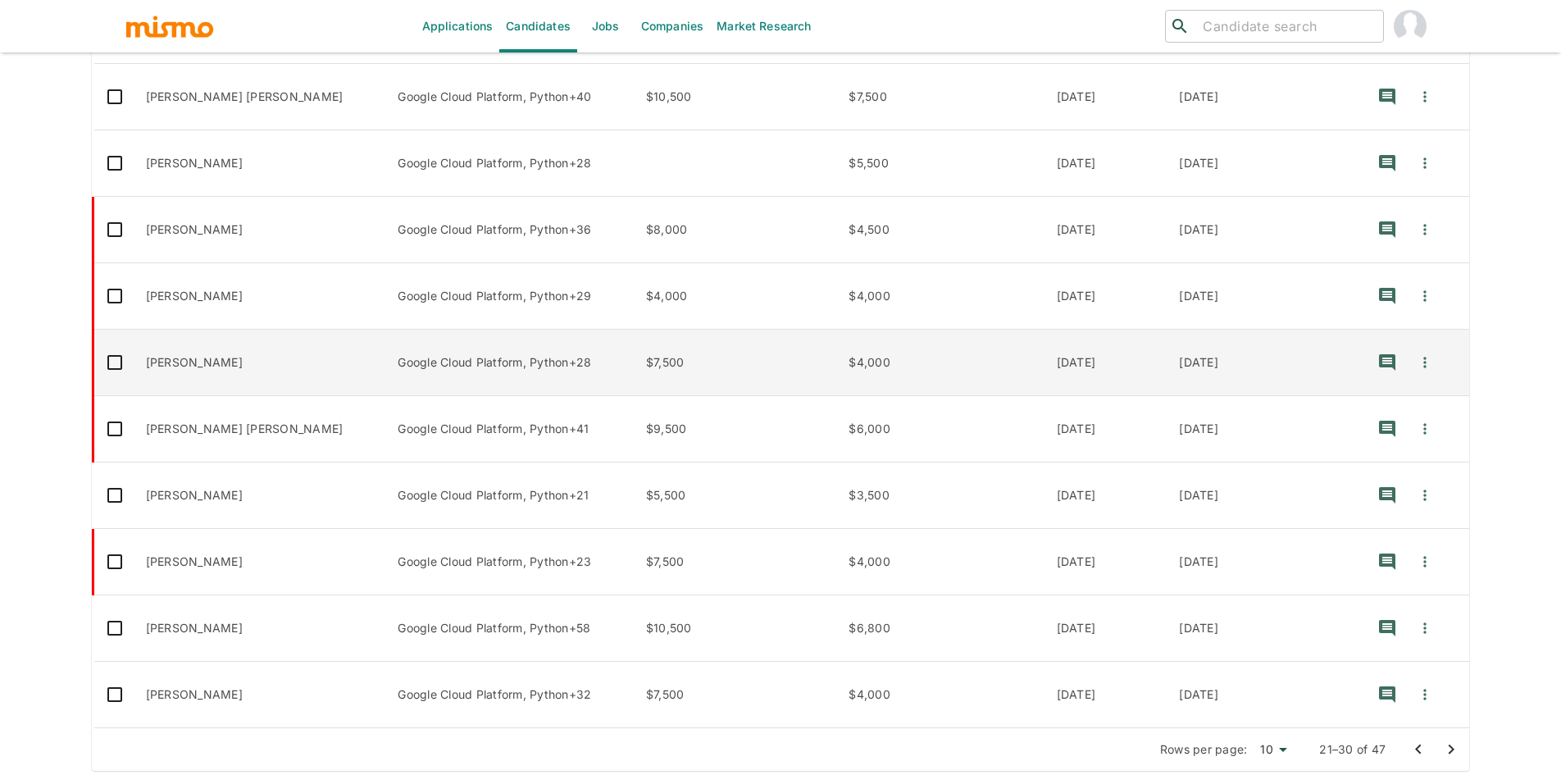
click at [262, 353] on td "Luisangel Palma" at bounding box center [259, 362] width 252 height 66
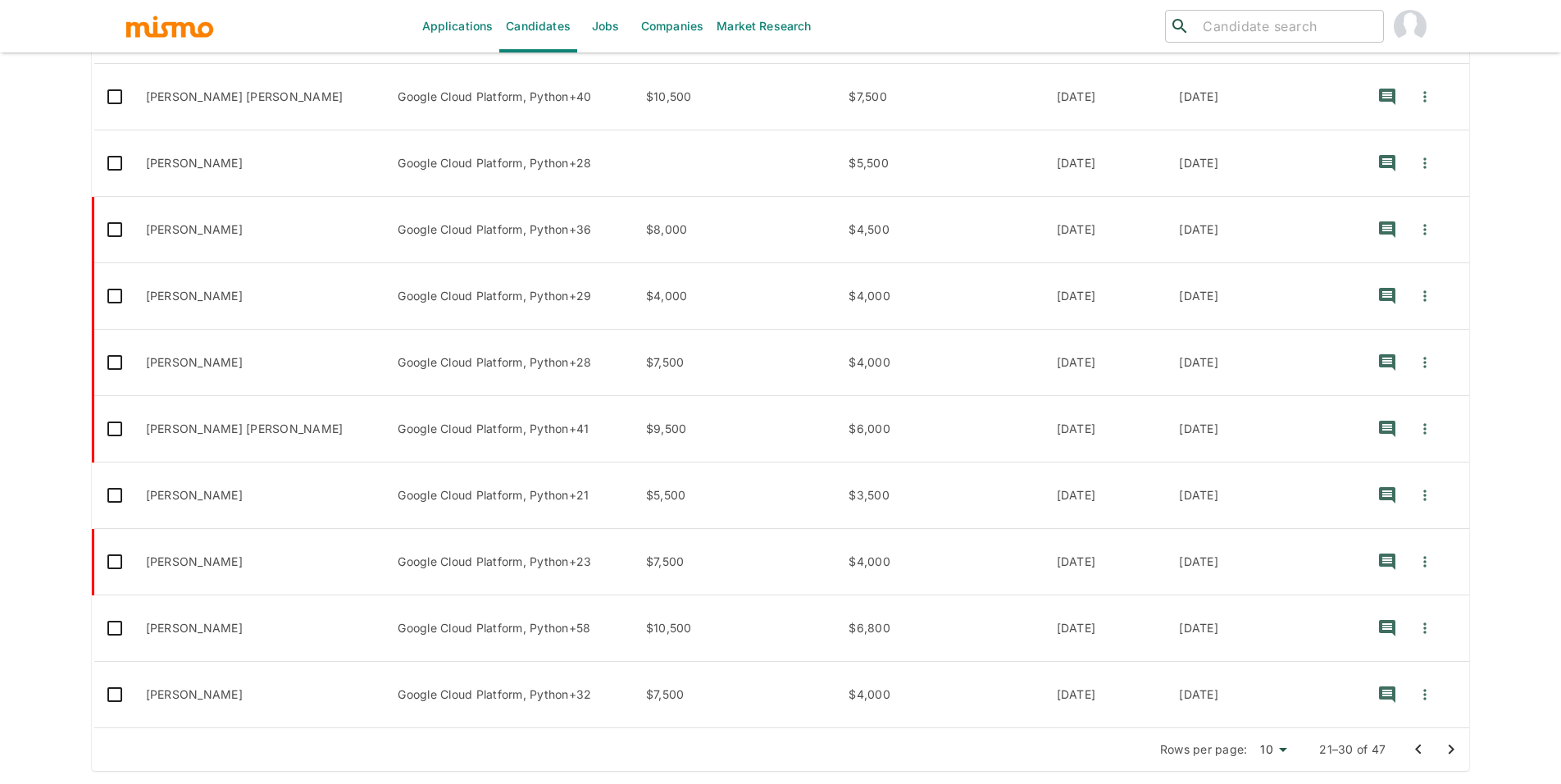
click at [1442, 750] on icon "Go to next page" at bounding box center [1451, 750] width 20 height 20
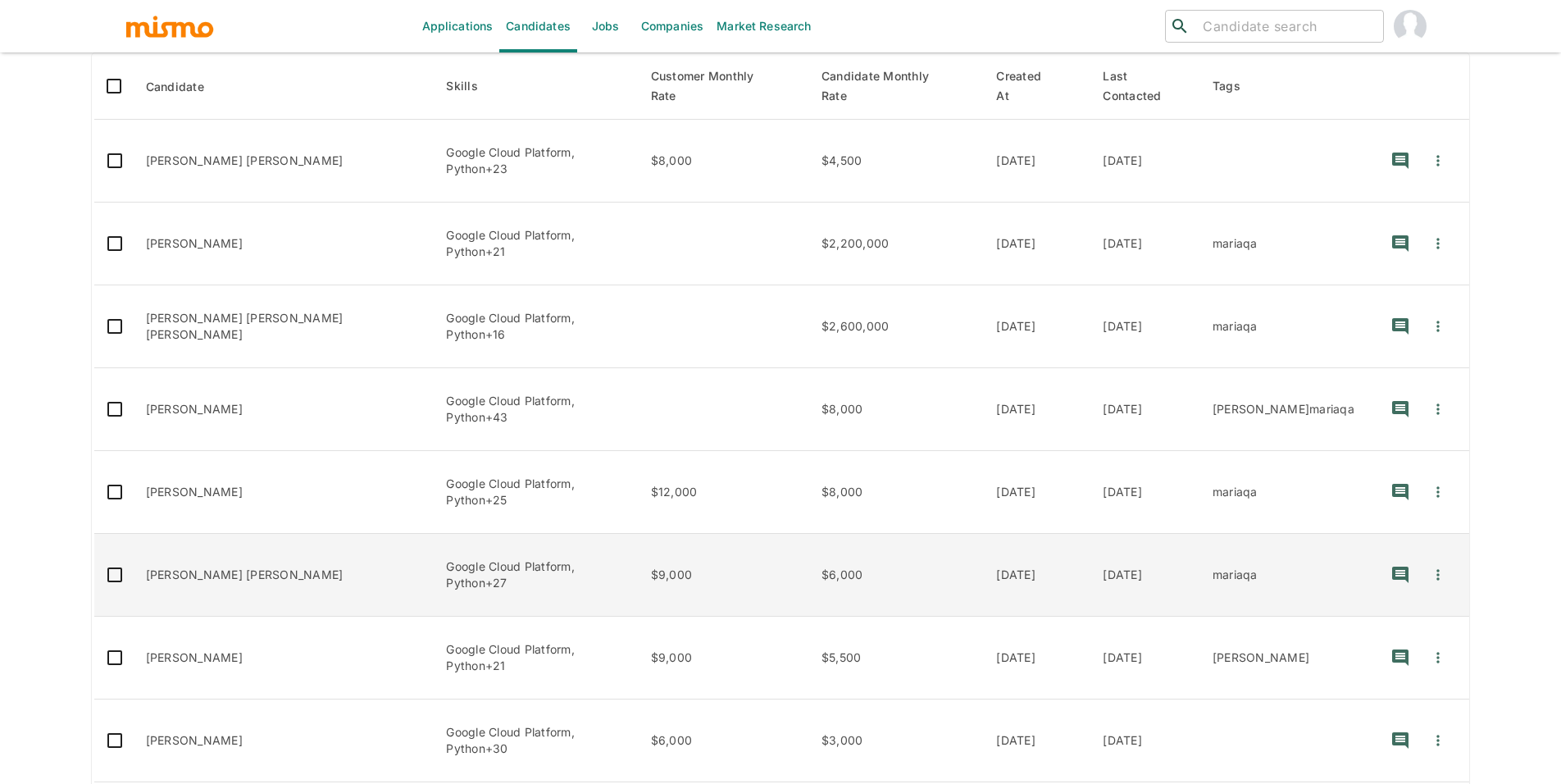
scroll to position [305, 0]
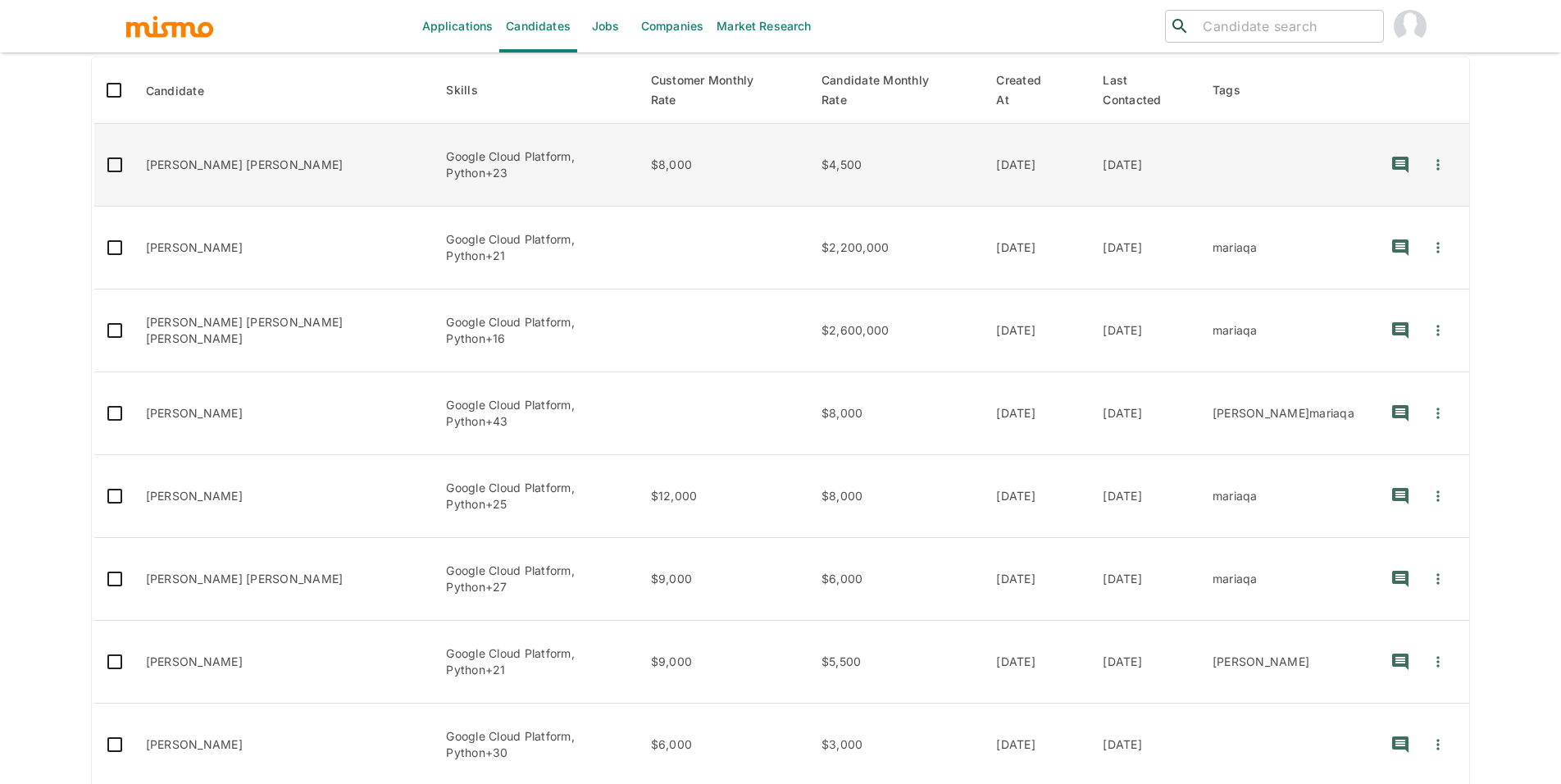
click at [319, 158] on td "Marco Alexander Soto Contreras" at bounding box center [282, 164] width 300 height 83
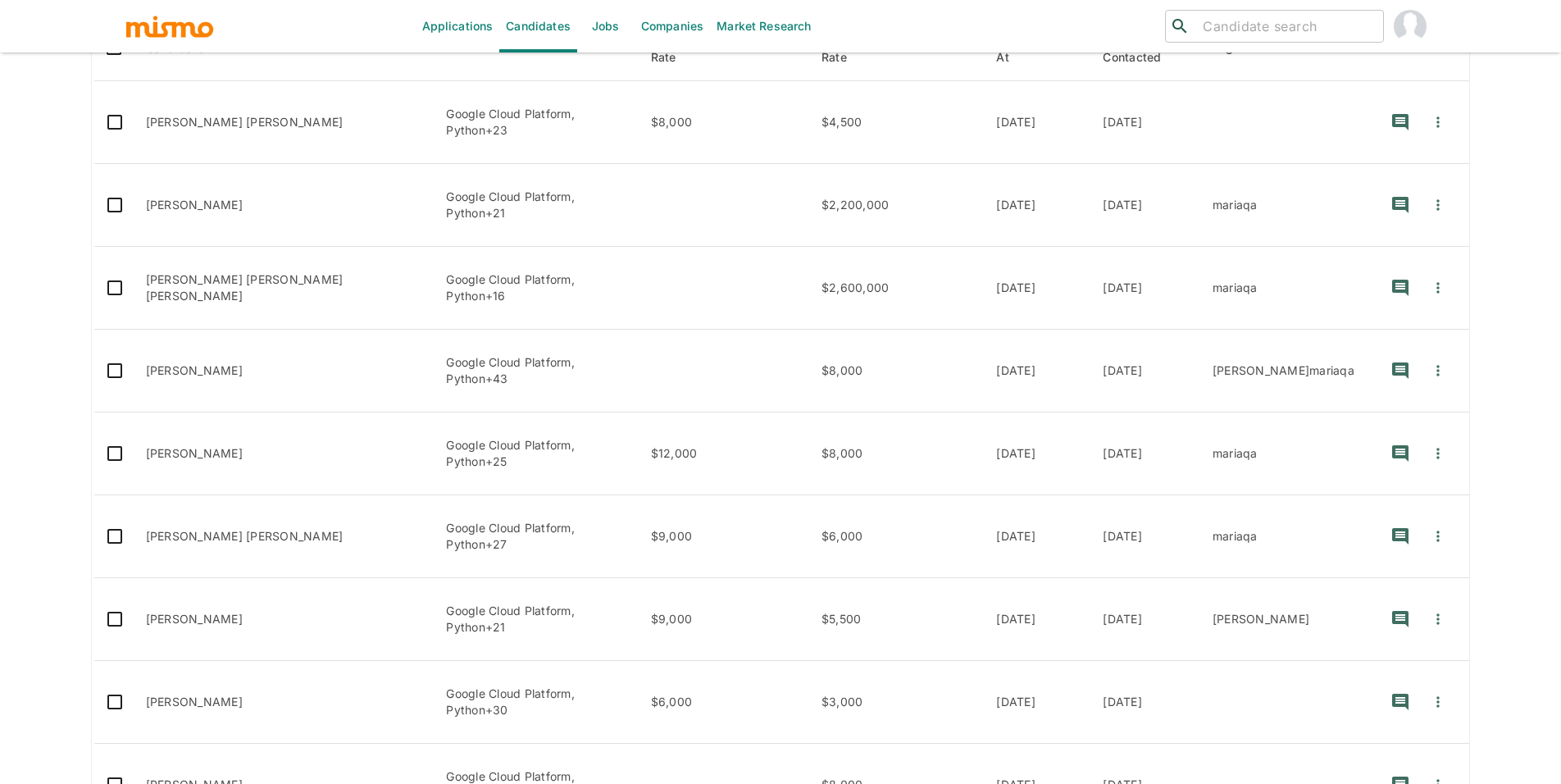
scroll to position [348, 0]
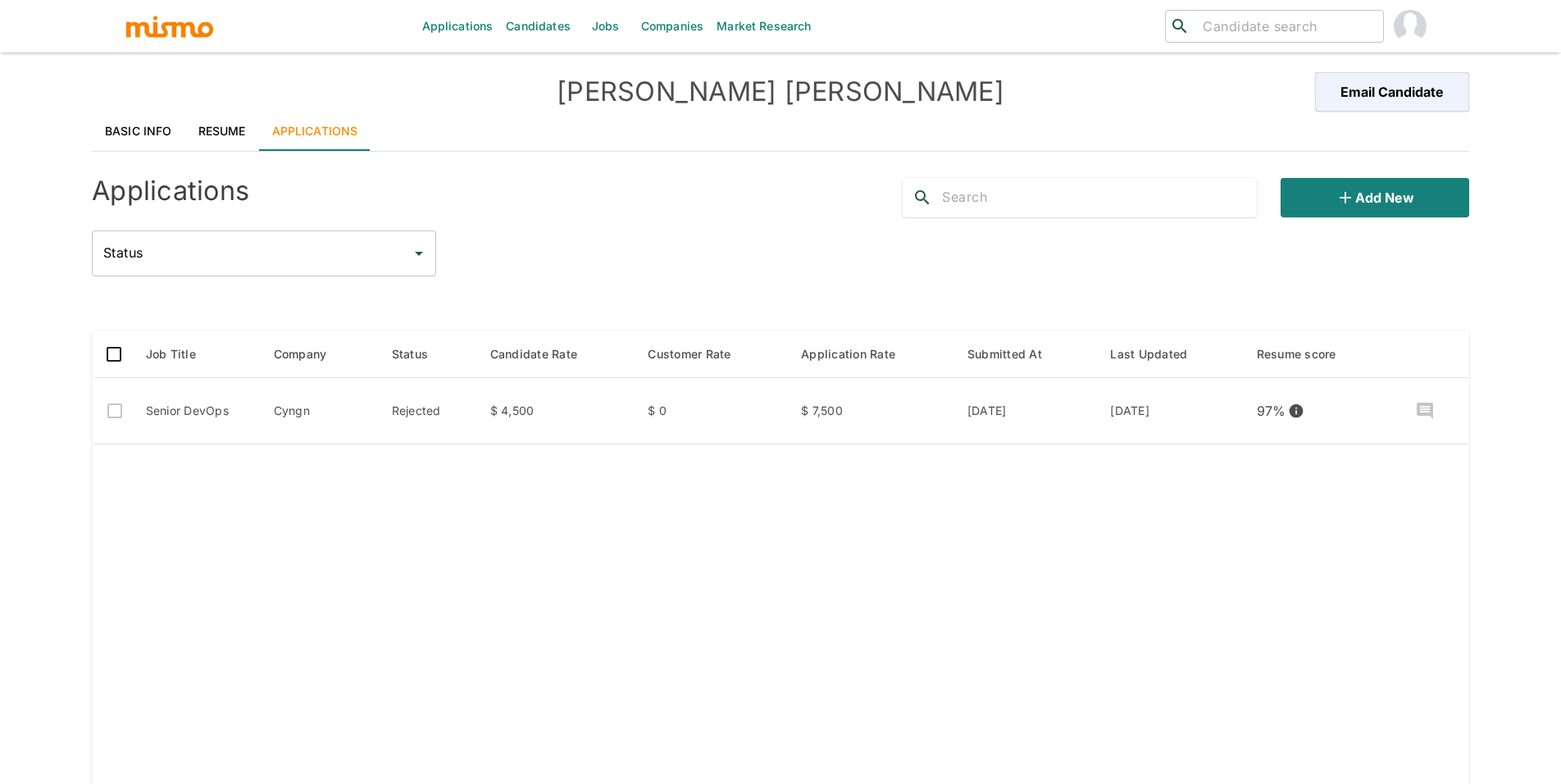
click at [259, 113] on link "Applications" at bounding box center [315, 131] width 113 height 39
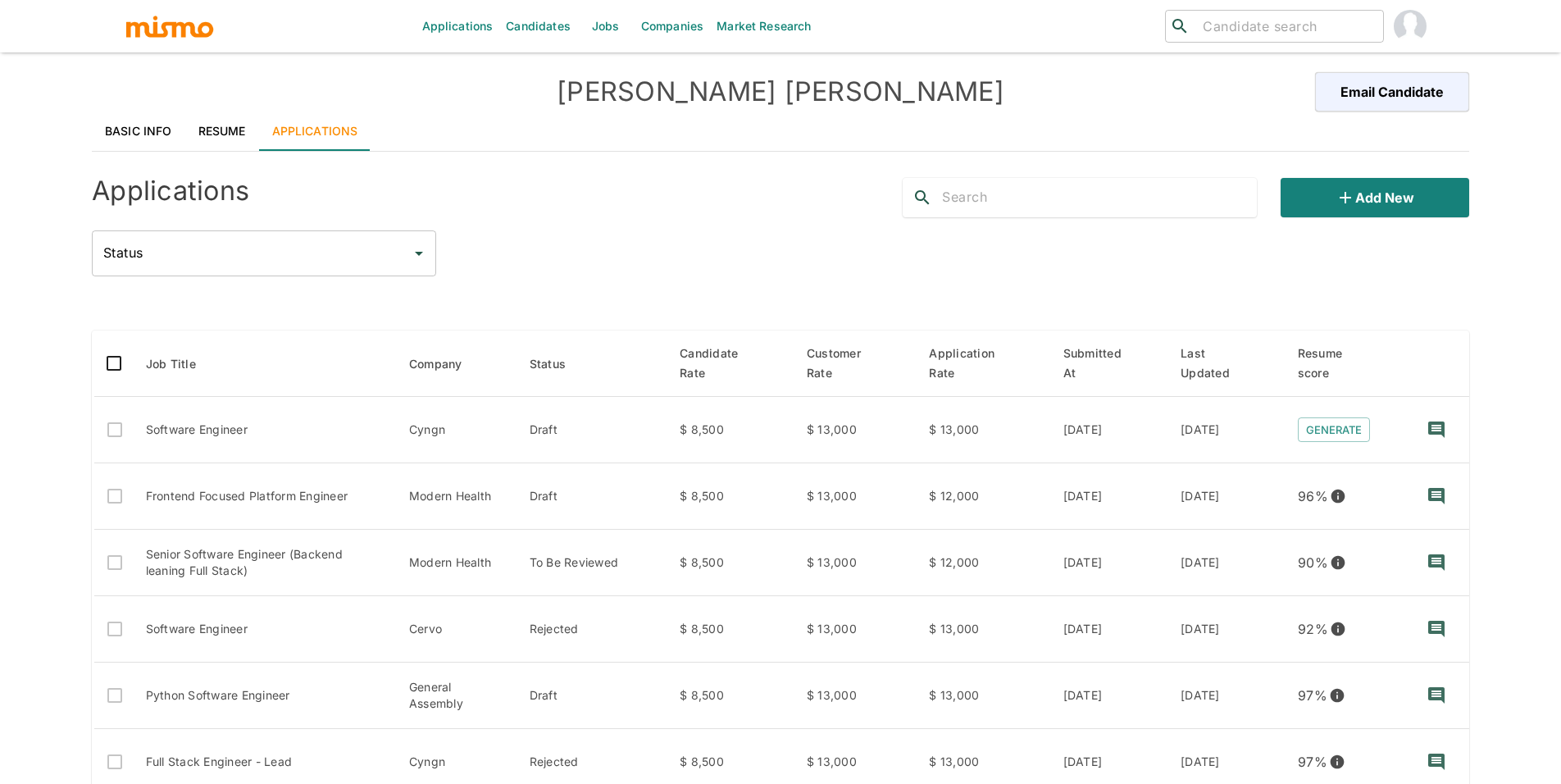
click at [216, 138] on link "Resume" at bounding box center [221, 131] width 74 height 39
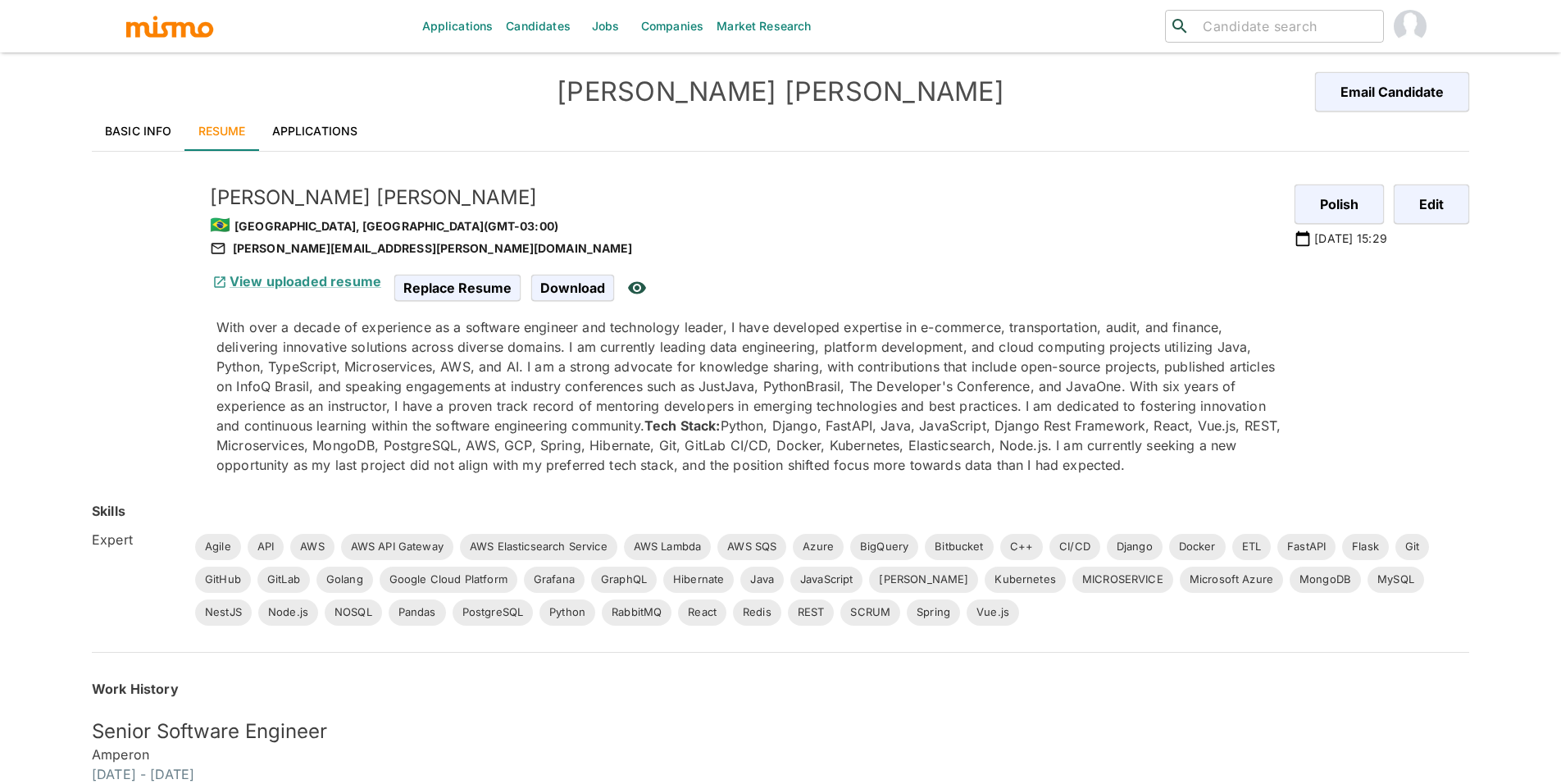
scroll to position [295, 0]
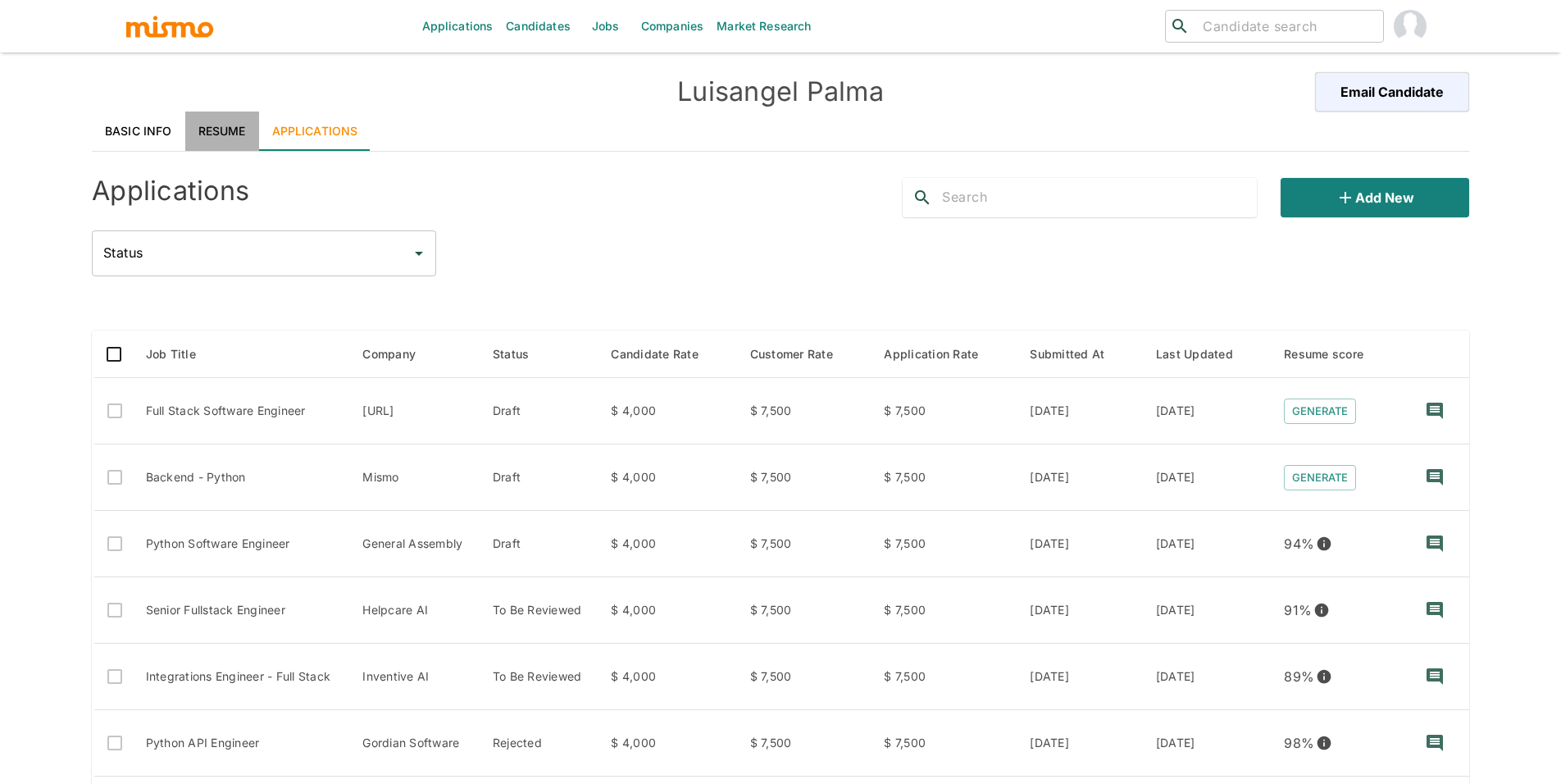
click at [216, 129] on link "Resume" at bounding box center [221, 131] width 74 height 39
